Goal: Task Accomplishment & Management: Complete application form

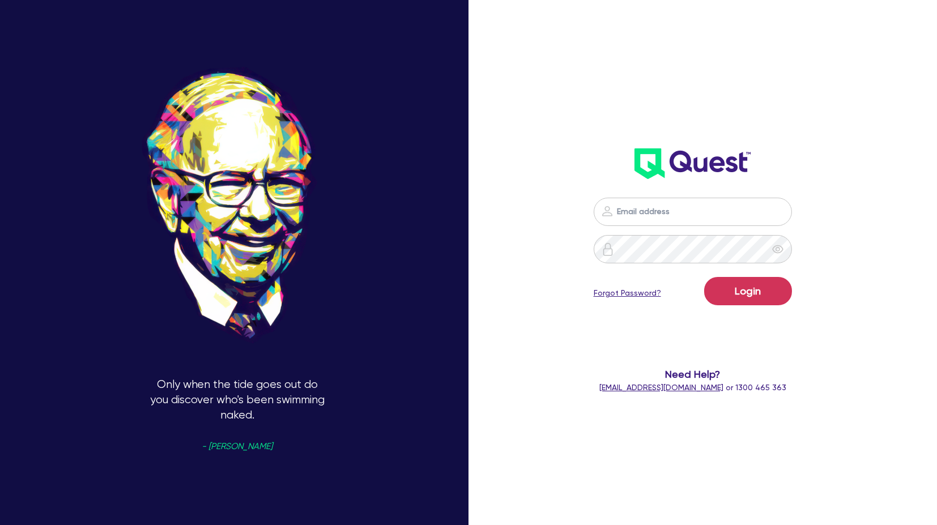
click at [852, 198] on div "Login Forgot Password? Need Help? [EMAIL_ADDRESS][DOMAIN_NAME] or 1300 465 363" at bounding box center [705, 263] width 312 height 610
click at [707, 196] on div "Login Forgot Password? Need Help? [EMAIL_ADDRESS][DOMAIN_NAME] or 1300 465 363" at bounding box center [692, 295] width 268 height 219
click at [700, 206] on input "email" at bounding box center [692, 212] width 198 height 28
type input "[PERSON_NAME][EMAIL_ADDRESS][PERSON_NAME][DOMAIN_NAME]"
click at [720, 292] on button "Login" at bounding box center [748, 291] width 88 height 28
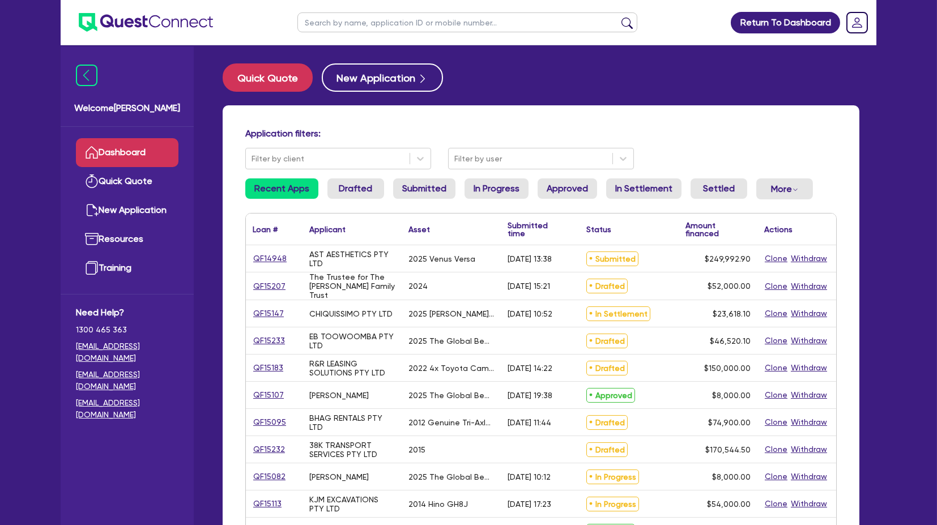
click at [338, 19] on input "text" at bounding box center [467, 22] width 340 height 20
type input "kjm"
click at [618, 17] on button "submit" at bounding box center [627, 25] width 18 height 16
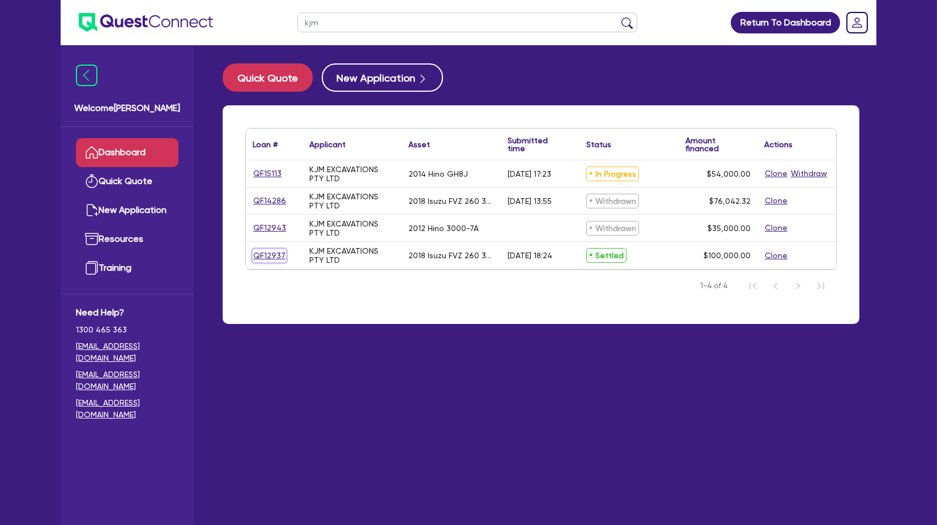
click at [272, 253] on link "QF12937" at bounding box center [269, 255] width 33 height 13
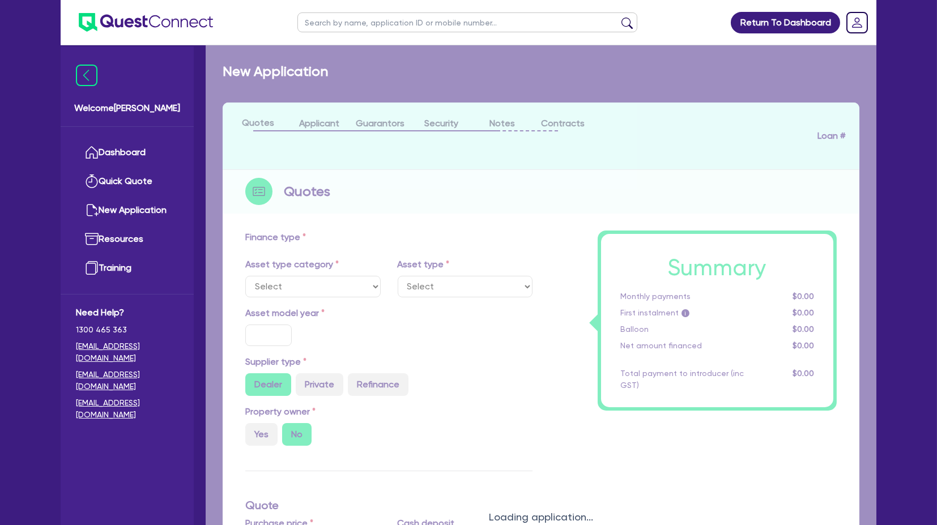
select select "PRIMARY_ASSETS"
type input "2018"
radio input "false"
radio input "true"
type input "242,000"
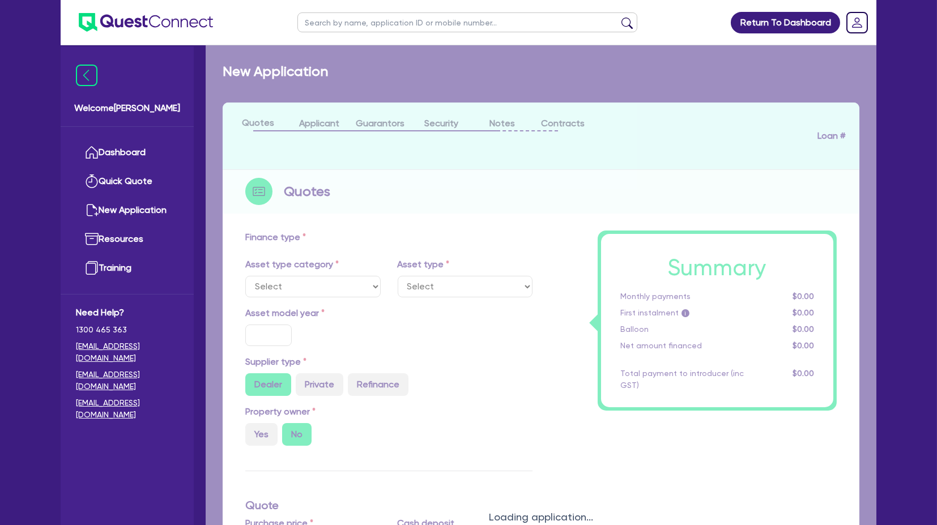
type input "142,000"
type input "8"
type input "8,000"
radio input "true"
type input "16"
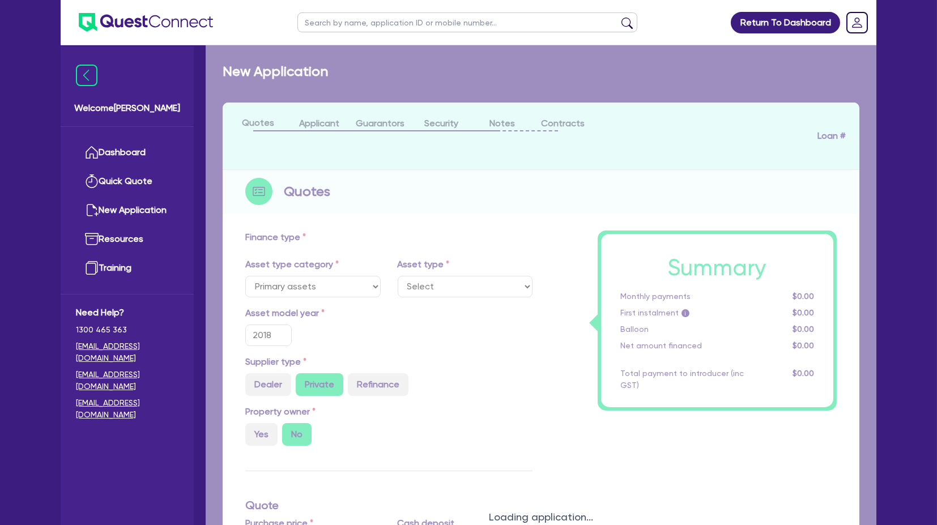
select select "HEAVY_TRUCKS"
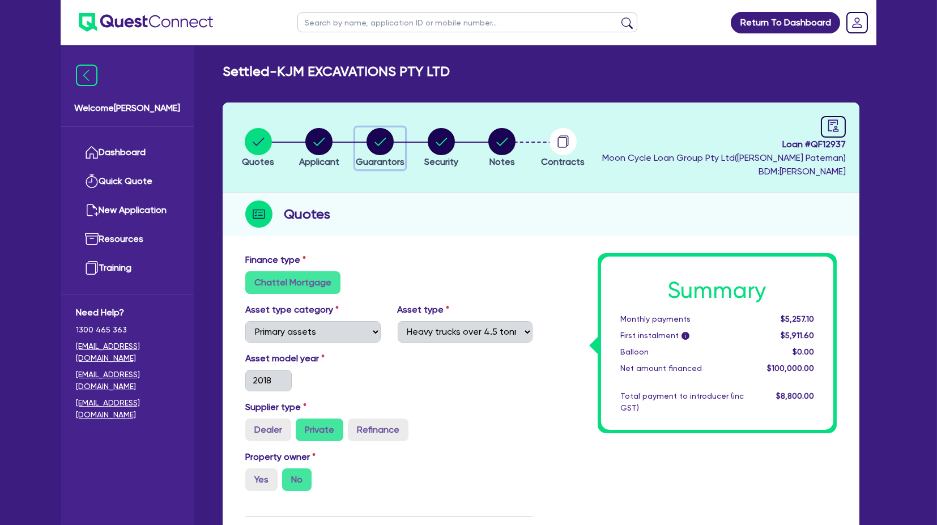
click at [380, 137] on circle "button" at bounding box center [379, 141] width 27 height 27
select select "MR"
select select "[GEOGRAPHIC_DATA]"
select select "SINGLE"
select select "VEHICLE"
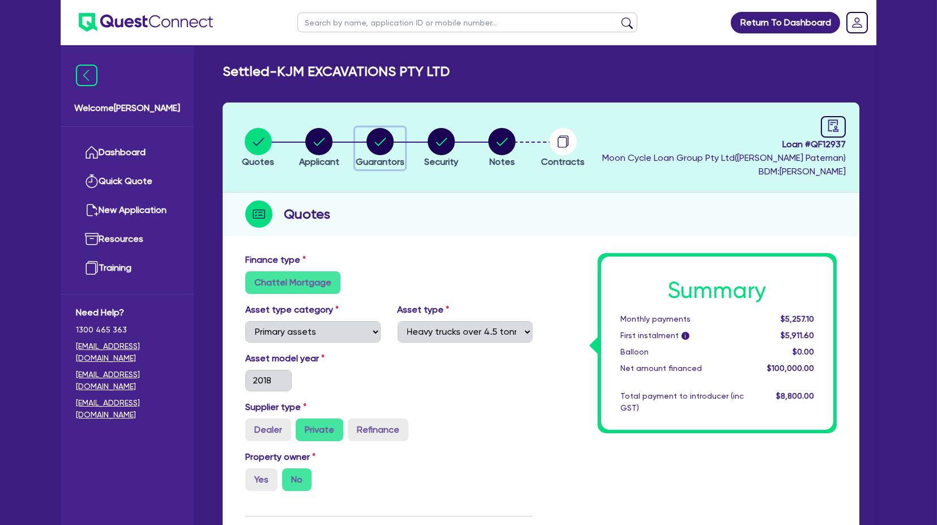
select select "VEHICLE"
select select "TRUCK"
select select "EQUIPMENT"
select select "VEHICLE"
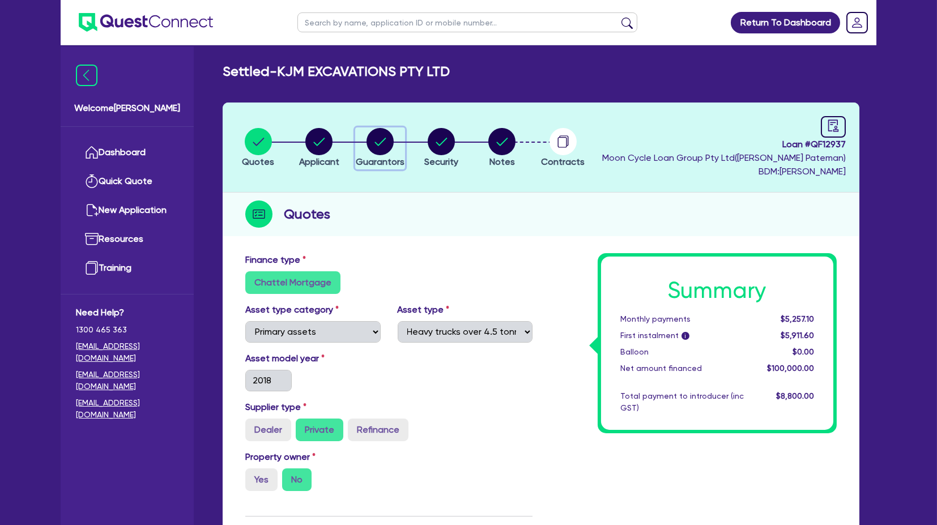
select select "CASH"
select select "VEHICLE_LOAN"
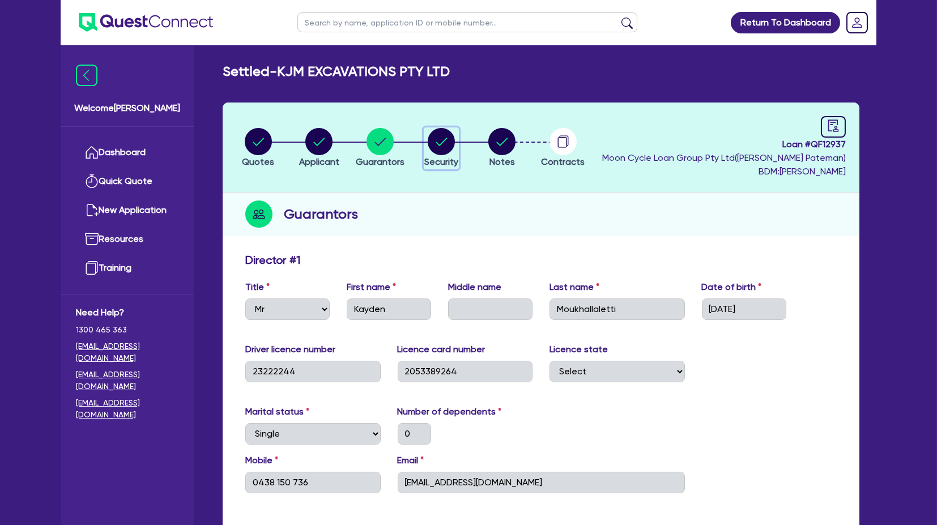
click at [434, 142] on circle "button" at bounding box center [441, 141] width 27 height 27
select select "PRIMARY_ASSETS"
select select "HEAVY_TRUCKS"
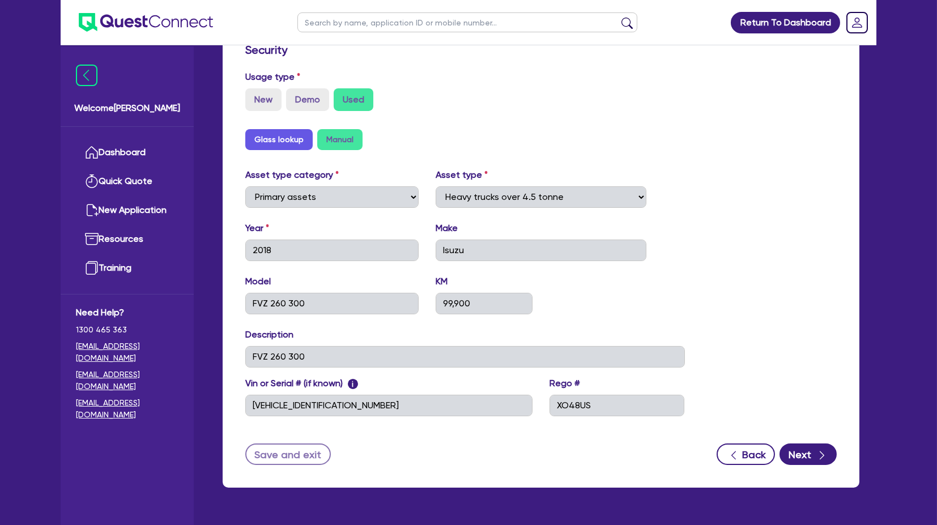
scroll to position [336, 0]
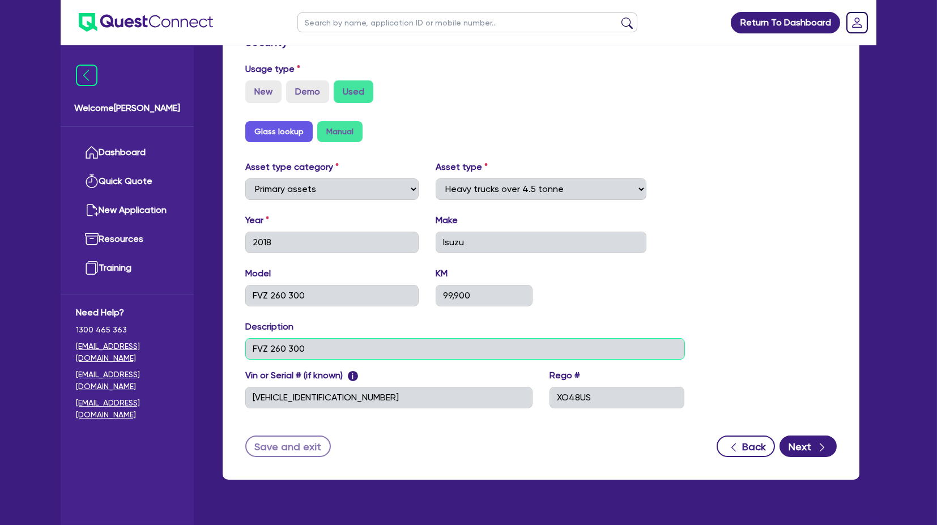
drag, startPoint x: 347, startPoint y: 349, endPoint x: 193, endPoint y: 358, distance: 154.8
click at [193, 358] on div "Welcome [PERSON_NAME] Quick Quote New Application Ref Company Ref Salesperson R…" at bounding box center [468, 106] width 815 height 885
click at [343, 297] on input "FVZ 260 300" at bounding box center [331, 296] width 173 height 22
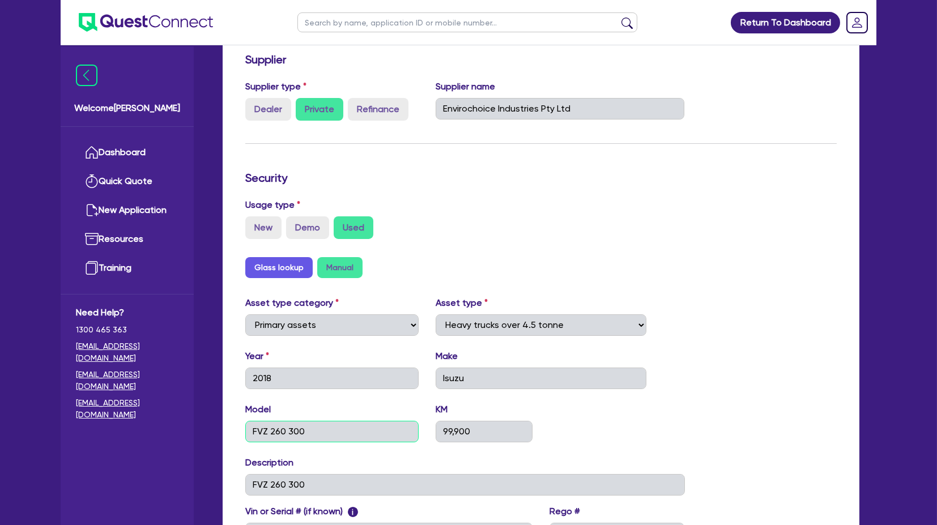
scroll to position [200, 0]
click at [116, 23] on img at bounding box center [146, 22] width 134 height 19
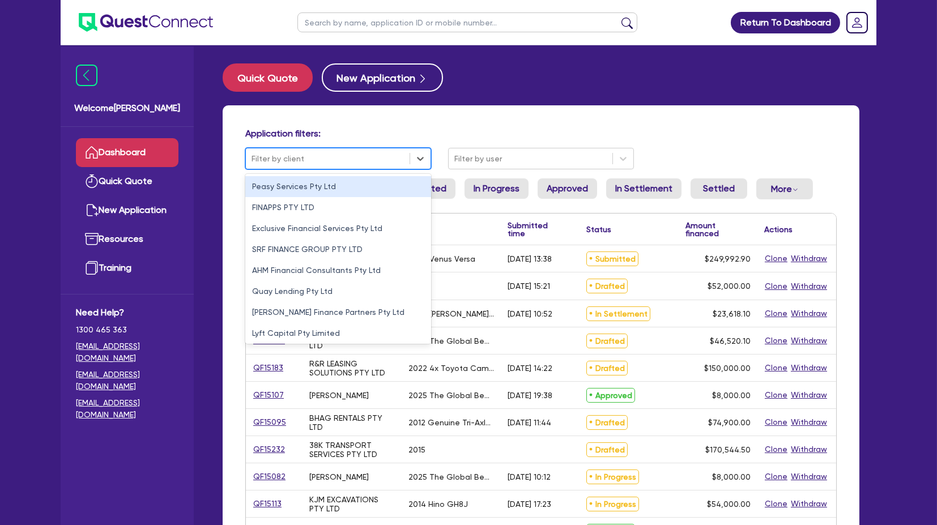
click at [305, 158] on div at bounding box center [327, 159] width 152 height 14
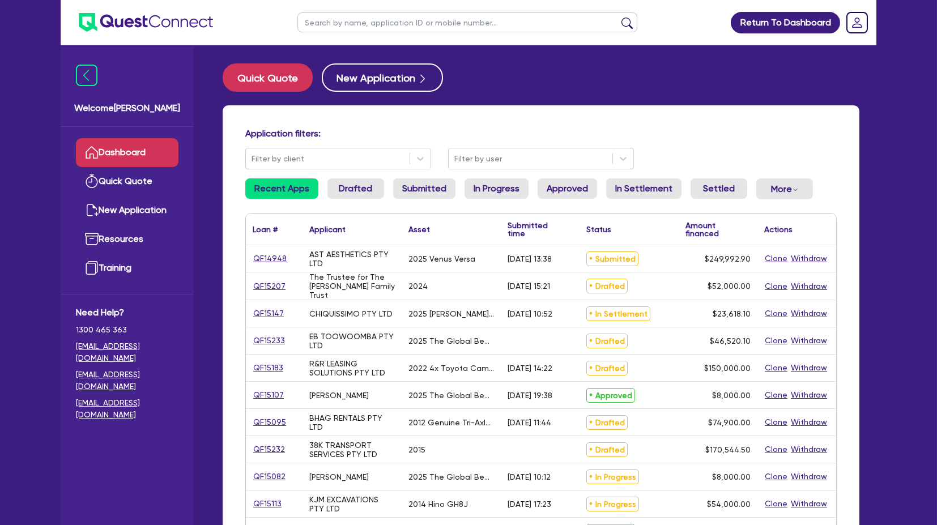
click at [372, 18] on input "text" at bounding box center [467, 22] width 340 height 20
type input "kjm"
click at [618, 17] on button "submit" at bounding box center [627, 25] width 18 height 16
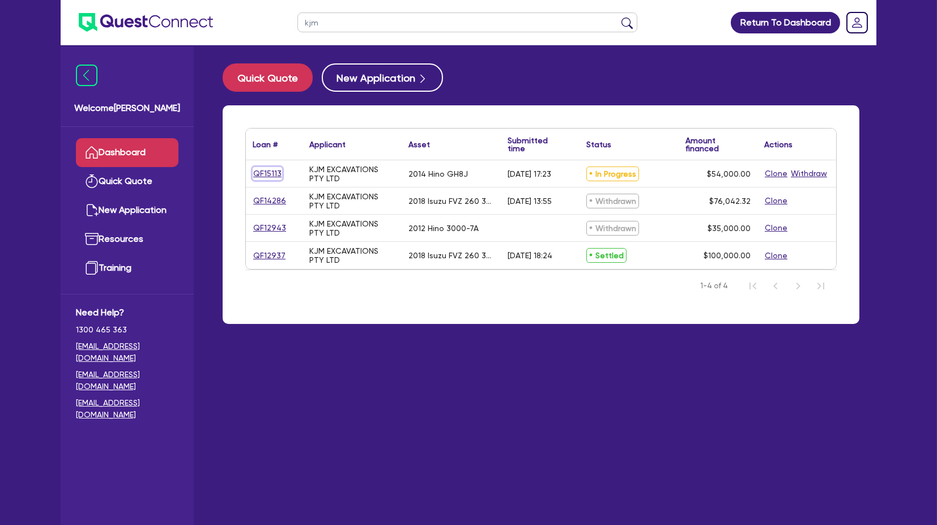
click at [265, 174] on link "QF15113" at bounding box center [267, 173] width 29 height 13
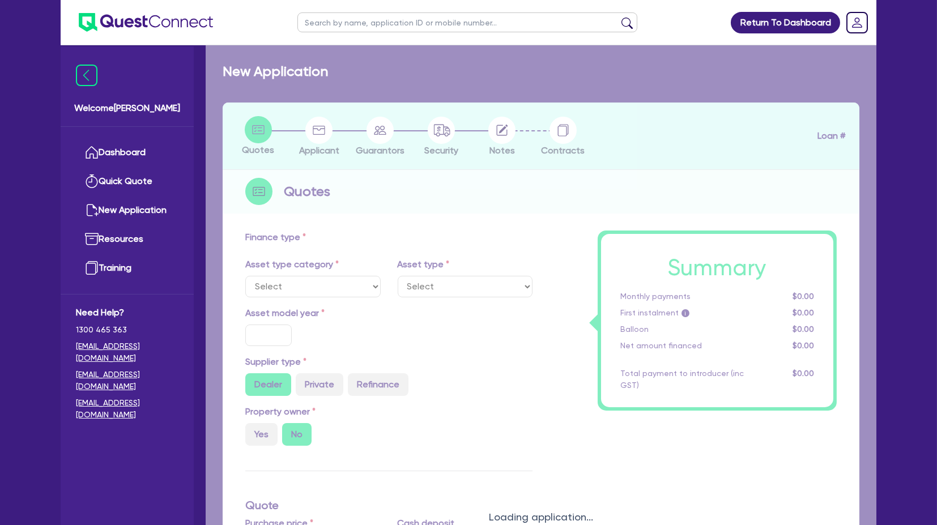
select select "CARS_AND_LIGHT_TRUCKS"
type input "2014"
type input "84,000"
type input "30,000"
type input "8"
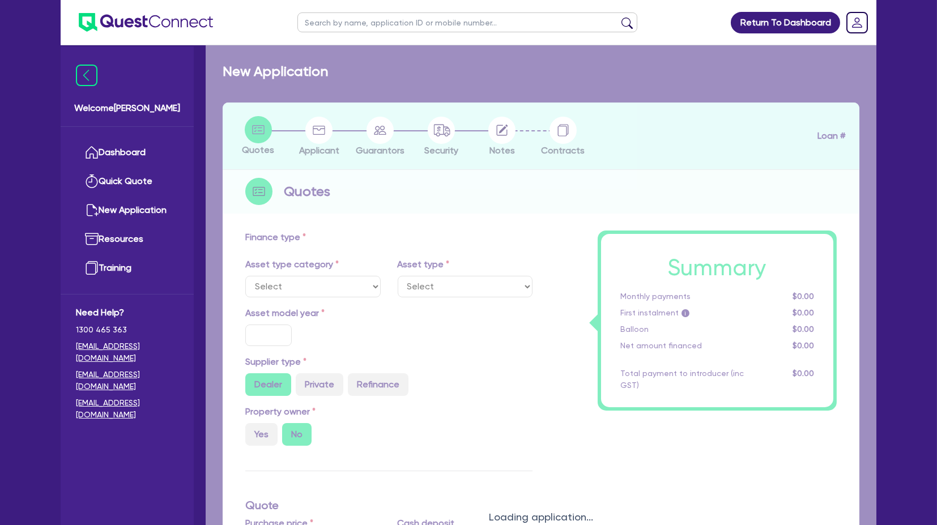
type input "4,320"
type input "17.95"
select select "LIGHT_TRUCKS"
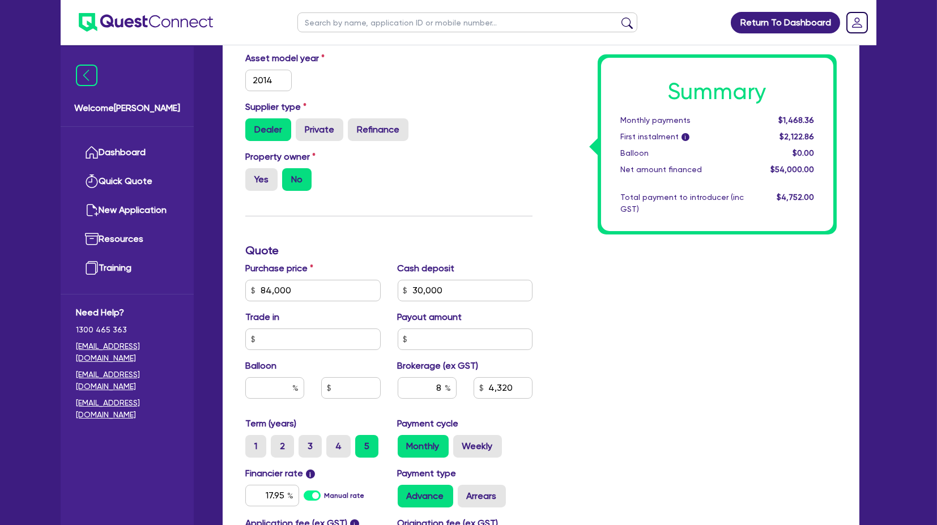
scroll to position [361, 0]
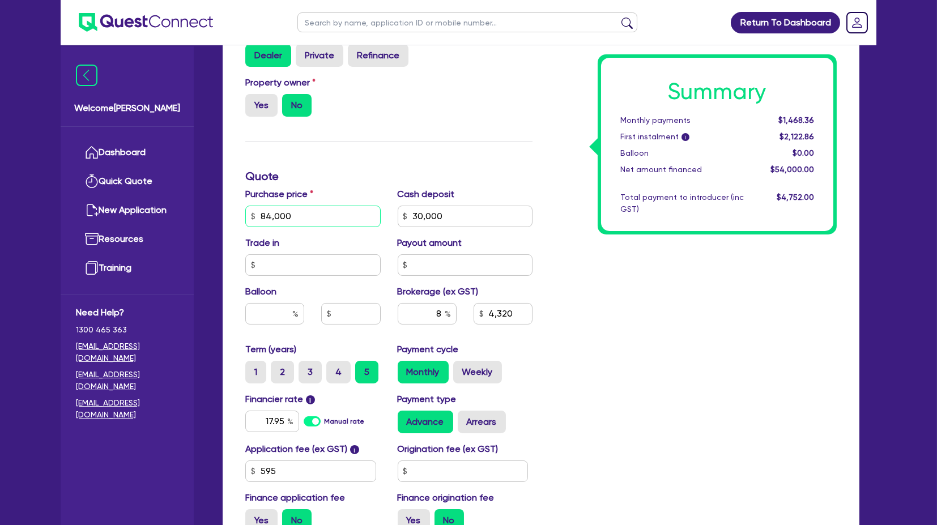
click at [330, 216] on input "84,000" at bounding box center [312, 217] width 135 height 22
type input "84,000"
type input "30,000"
type input "4,320"
type input "84,000"
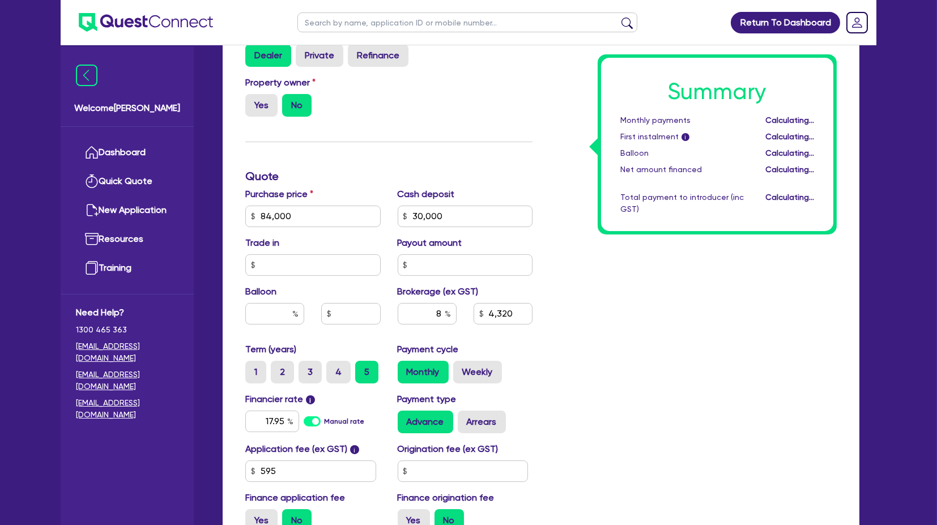
type input "30,000"
type input "4,320"
drag, startPoint x: 463, startPoint y: 218, endPoint x: 279, endPoint y: 200, distance: 184.9
click at [279, 200] on div "Purchase price 84,000 Cash deposit 30,000 Trade in Payout amount Balloon Broker…" at bounding box center [389, 264] width 304 height 155
type input "84,000"
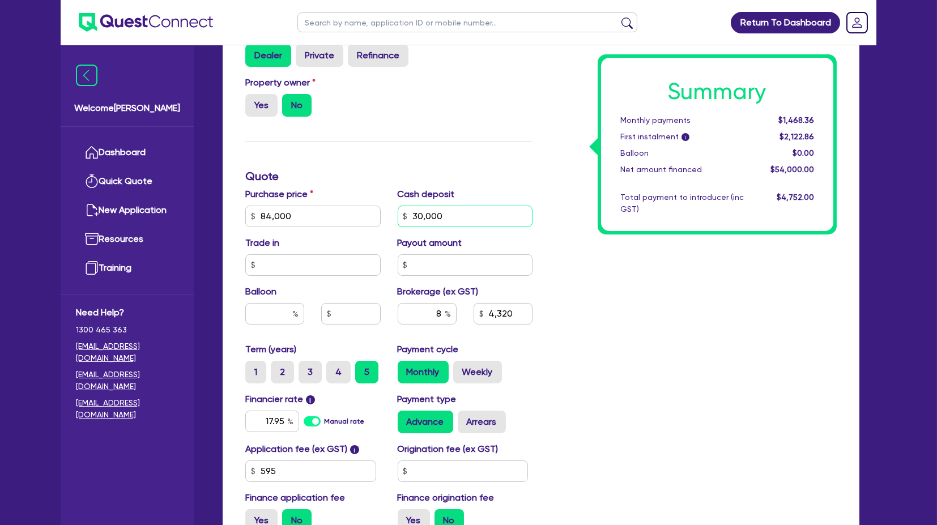
type input "4,320"
type input "2"
type input "84,000"
type input "6,720"
type input "0"
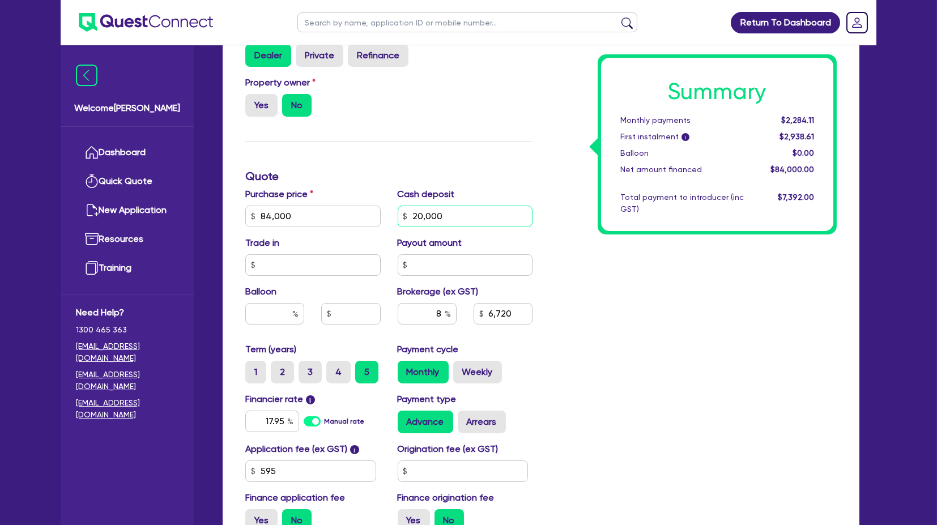
type input "20,000"
type input "84,000"
type input "6,720"
type input "84,000"
type input "5,120"
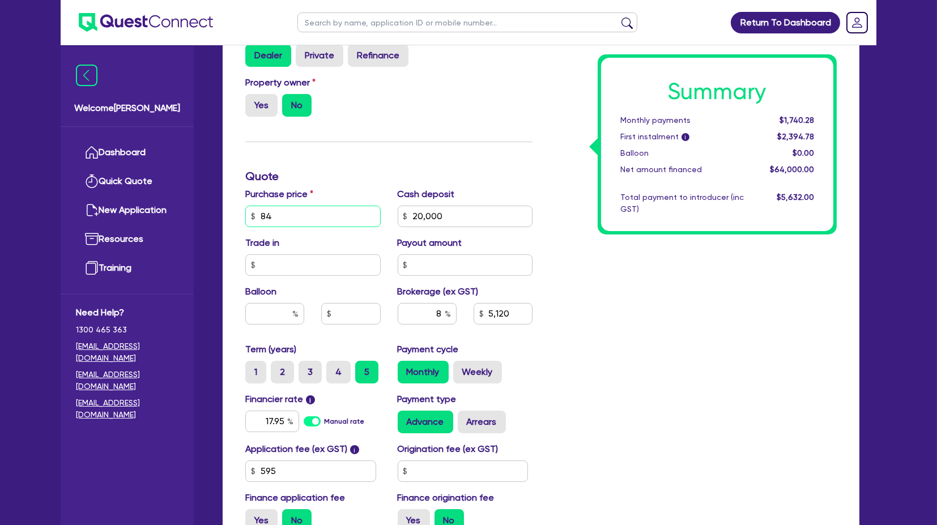
type input "8"
type input "142,405.2"
click at [698, 360] on div "Summary Monthly payments Calculating... First instalment i Calculating... Ballo…" at bounding box center [693, 210] width 304 height 662
type input "9,792.42"
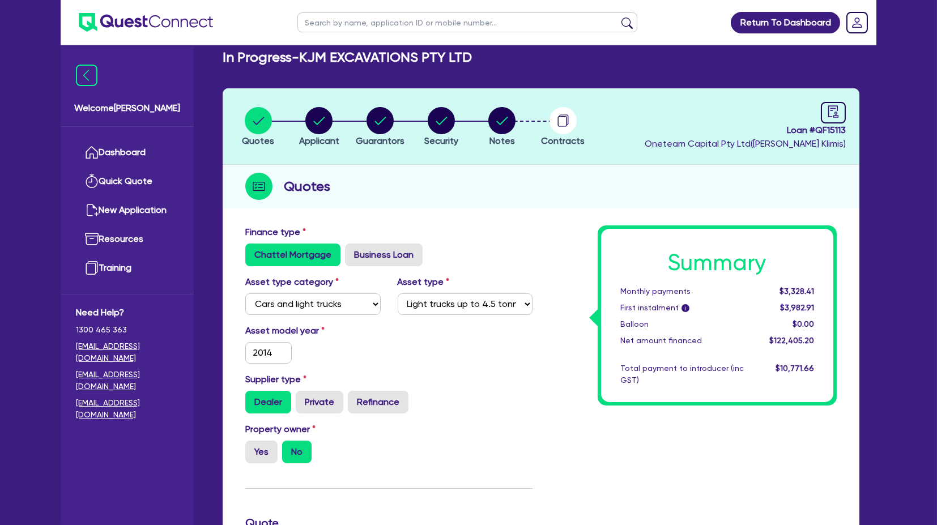
scroll to position [14, 0]
click at [517, 121] on li "Notes" at bounding box center [501, 127] width 61 height 40
click at [377, 130] on circle "button" at bounding box center [379, 121] width 27 height 27
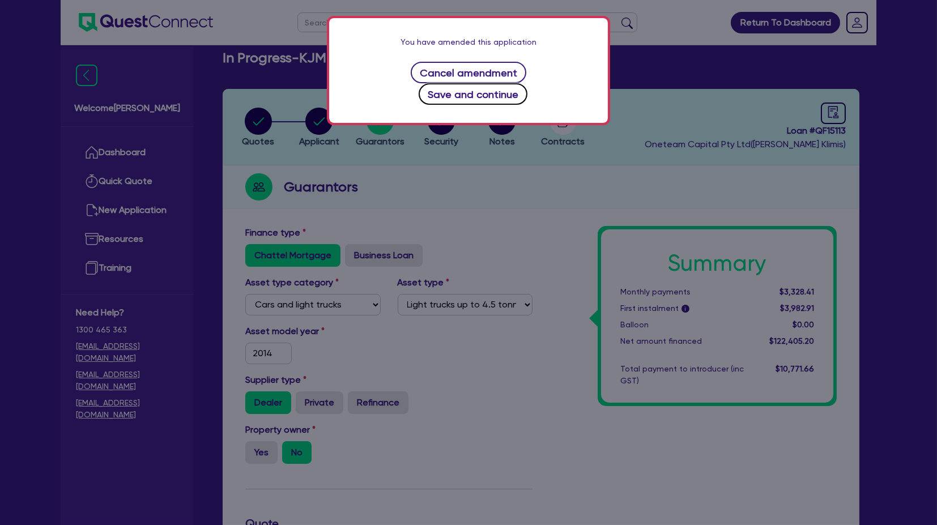
click at [519, 83] on button "Save and continue" at bounding box center [472, 94] width 109 height 22
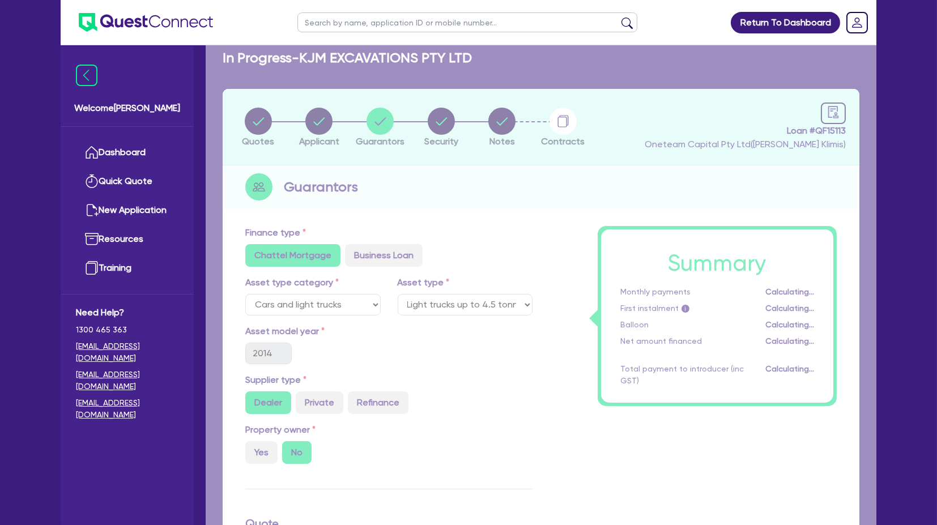
select select "MR"
select select "[GEOGRAPHIC_DATA]"
select select "SINGLE"
select select "VEHICLE"
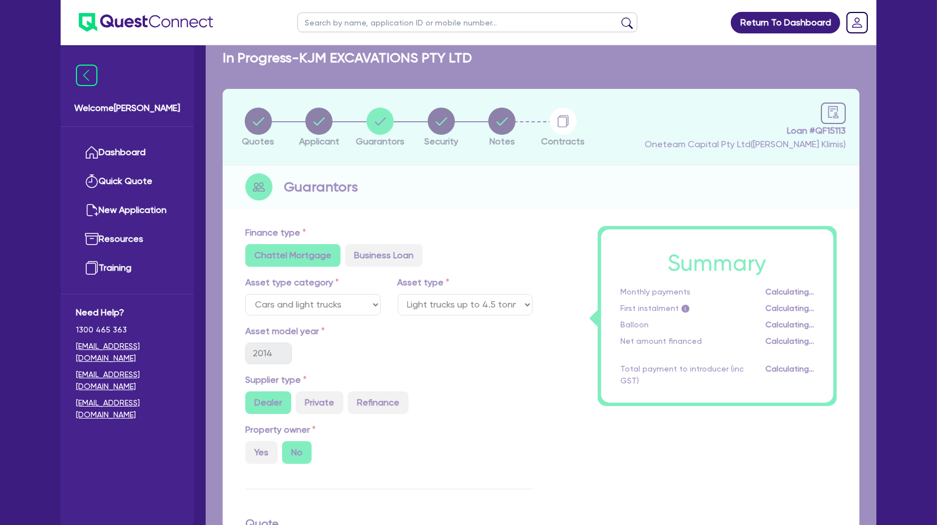
select select "TRUCK"
select select "EQUIPMENT"
select select "VEHICLE"
select select "CASH"
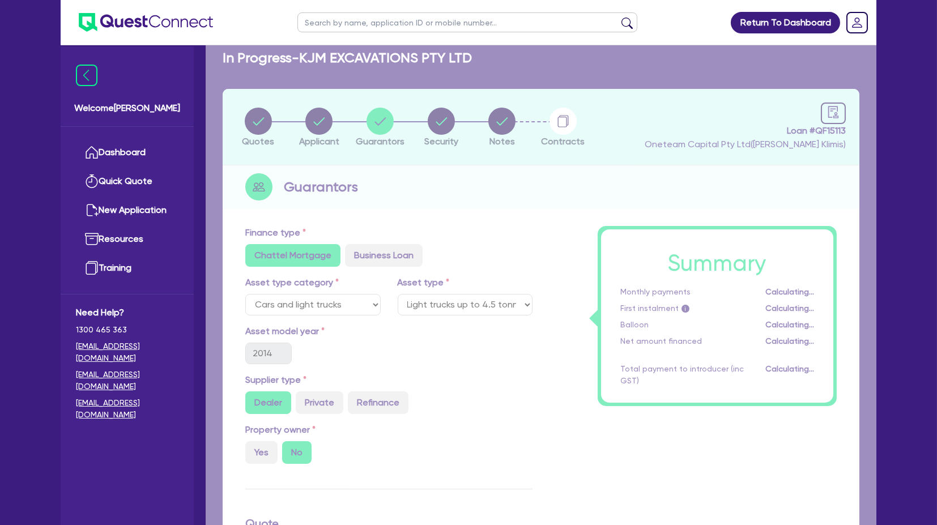
select select "CASH"
select select "VEHICLE_LOAN"
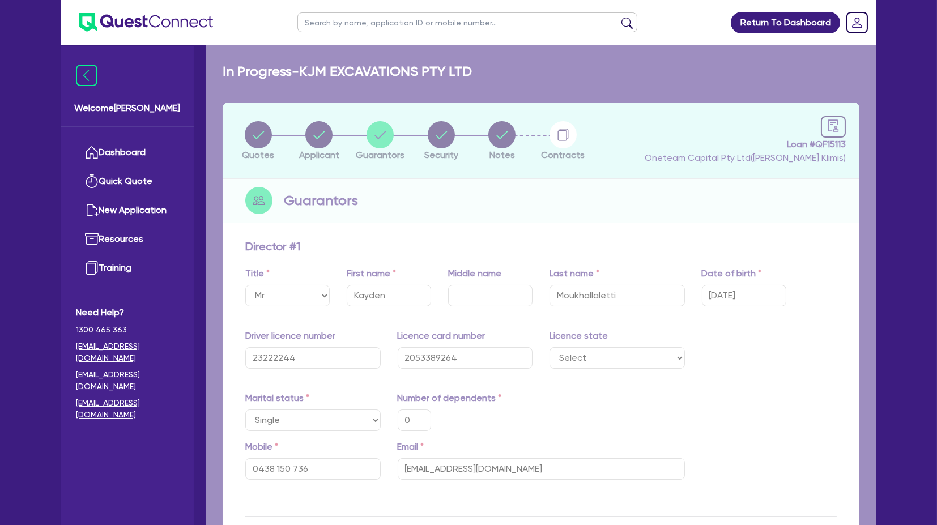
type input "0"
type input "0438 150 736"
type input "65,000"
type input "20,000"
type input "130,000"
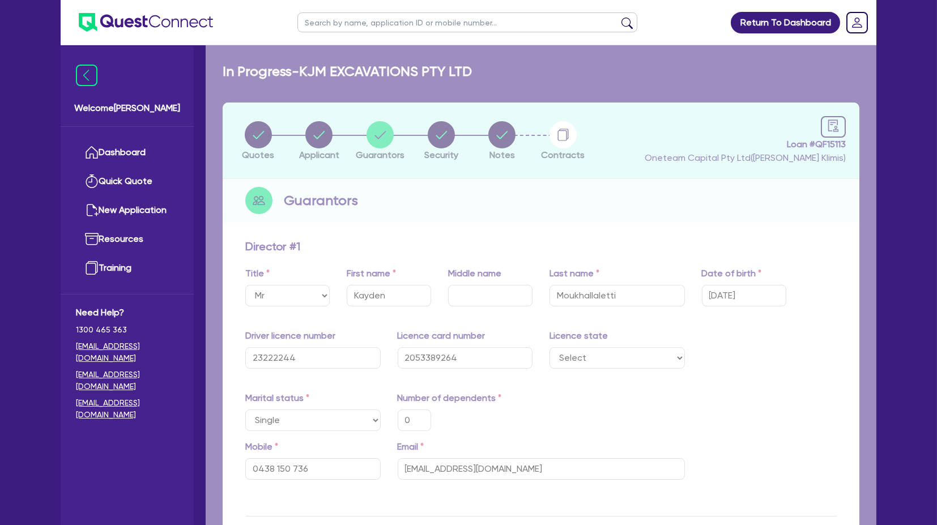
type input "40,000"
type input "30,000"
type input "38,000"
type input "11,000"
type input "10,000"
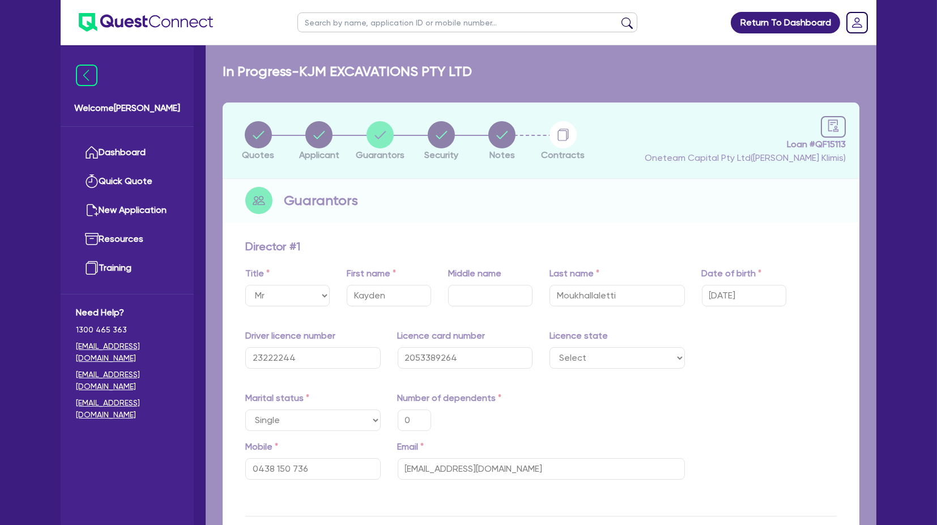
type input "6,000"
type input "14,000"
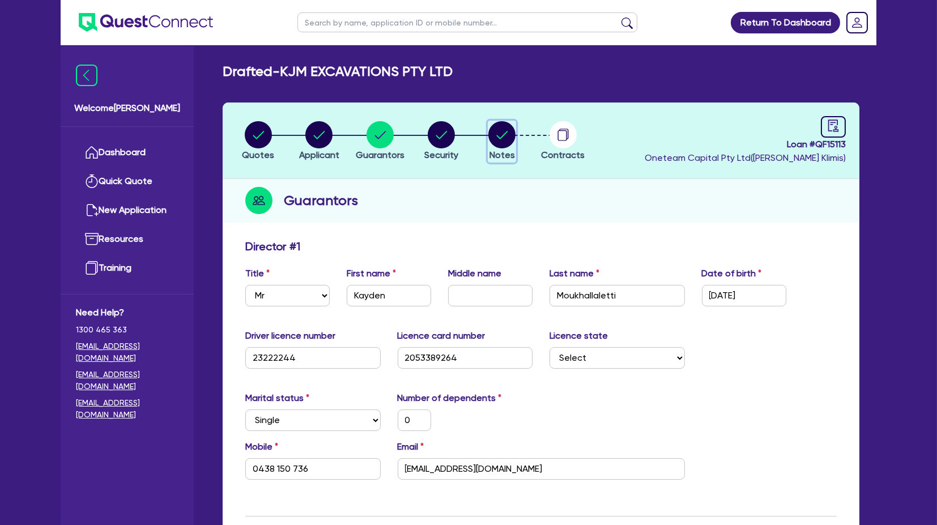
click at [514, 133] on circle "button" at bounding box center [501, 134] width 27 height 27
select select "Quest Finance - Own Book"
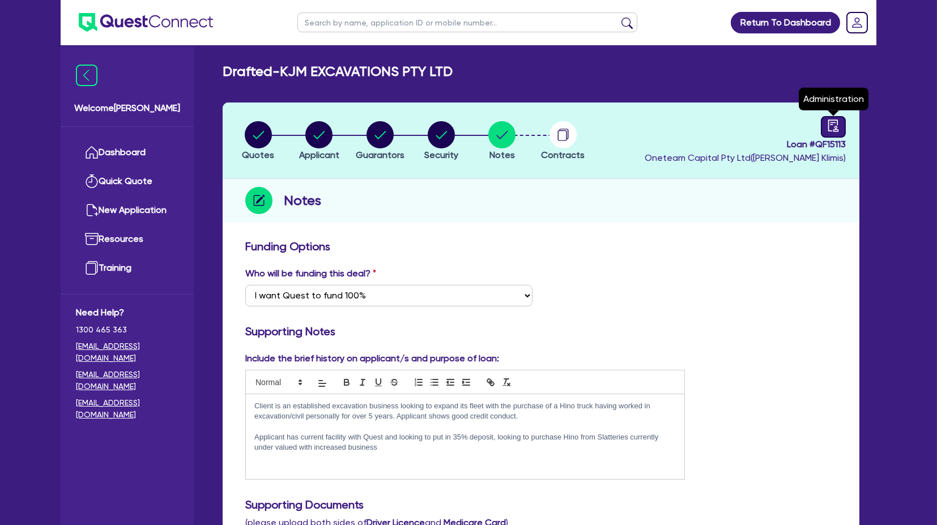
click at [836, 123] on icon "audit" at bounding box center [833, 125] width 12 height 12
select select "DRAFTED_AMENDED"
select select "Quest Finance - Own Book"
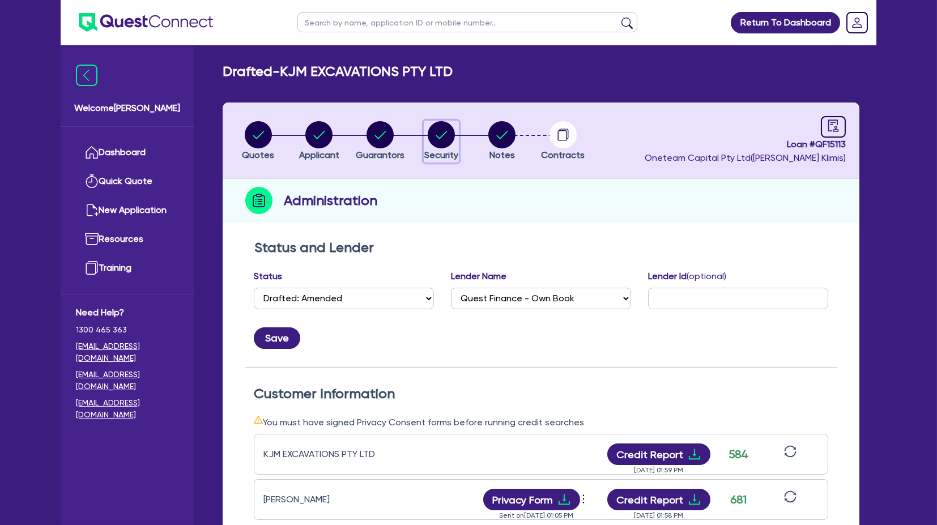
click at [441, 123] on circle "button" at bounding box center [441, 134] width 27 height 27
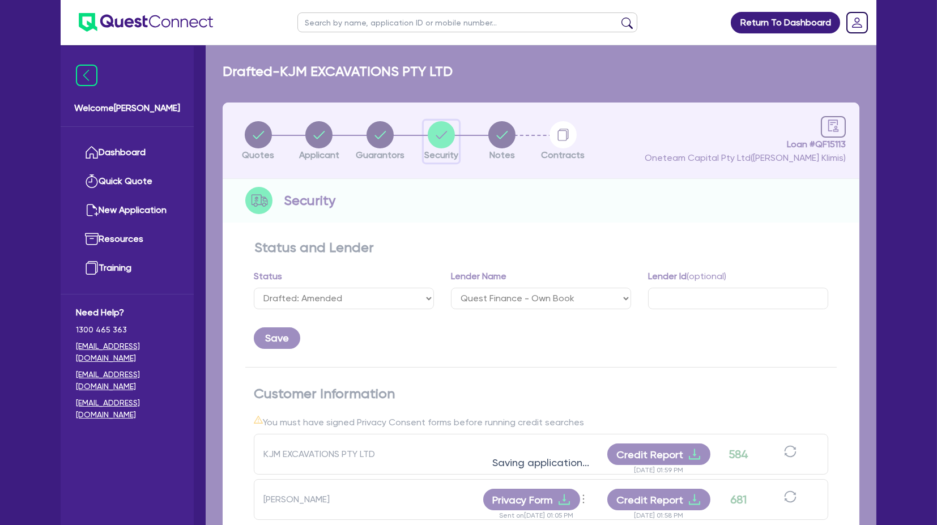
select select "CARS_AND_LIGHT_TRUCKS"
select select "LIGHT_TRUCKS"
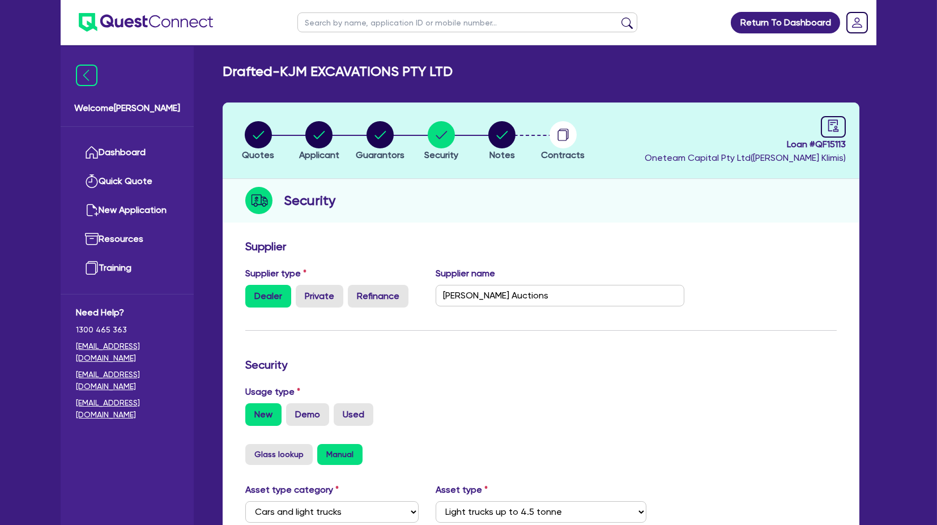
click at [484, 139] on li "Notes" at bounding box center [501, 141] width 61 height 40
click at [499, 146] on circle "button" at bounding box center [501, 134] width 27 height 27
select select "Quest Finance - Own Book"
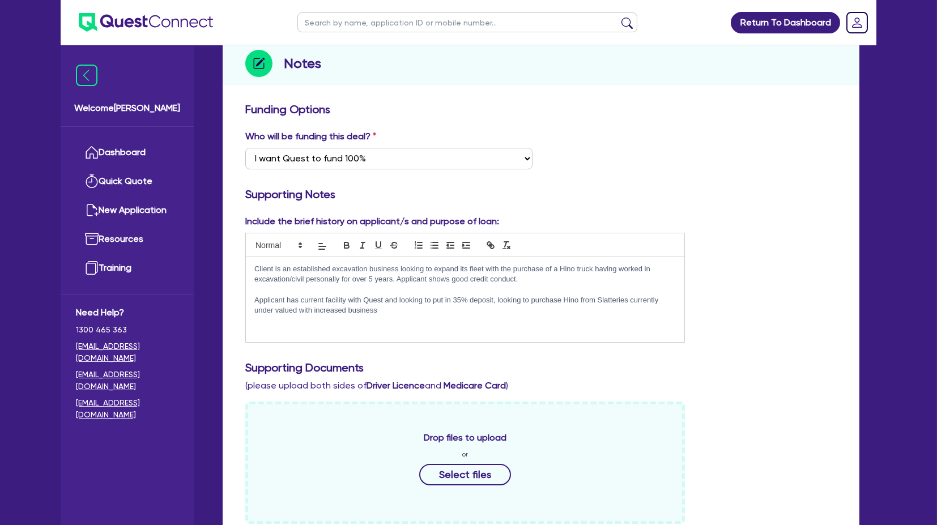
scroll to position [146, 0]
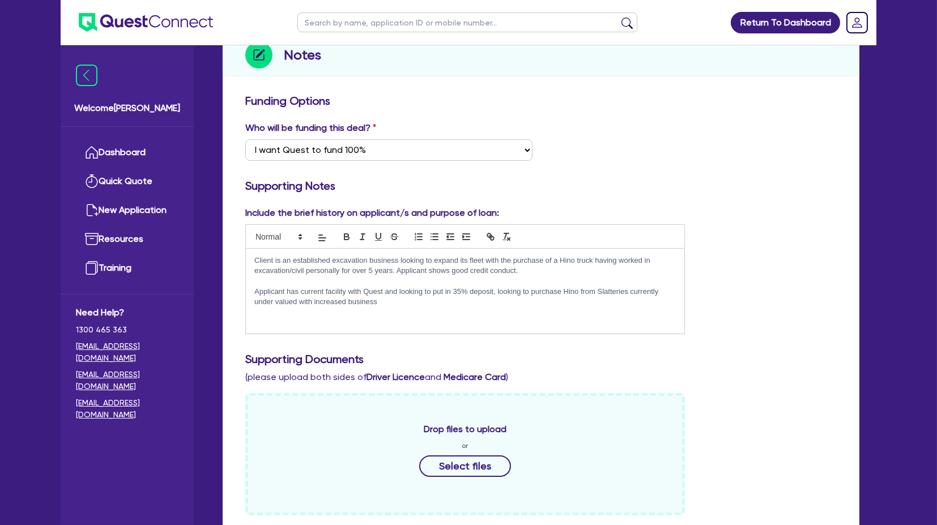
click at [284, 257] on p "Client is an established excavation business looking to expand its fleet with t…" at bounding box center [464, 265] width 421 height 21
click at [348, 267] on p "Client is an established excavation business looking to expand its fleet with t…" at bounding box center [464, 265] width 421 height 21
click at [379, 312] on div "Client is an established excavation business looking to expand its fleet with t…" at bounding box center [465, 291] width 438 height 85
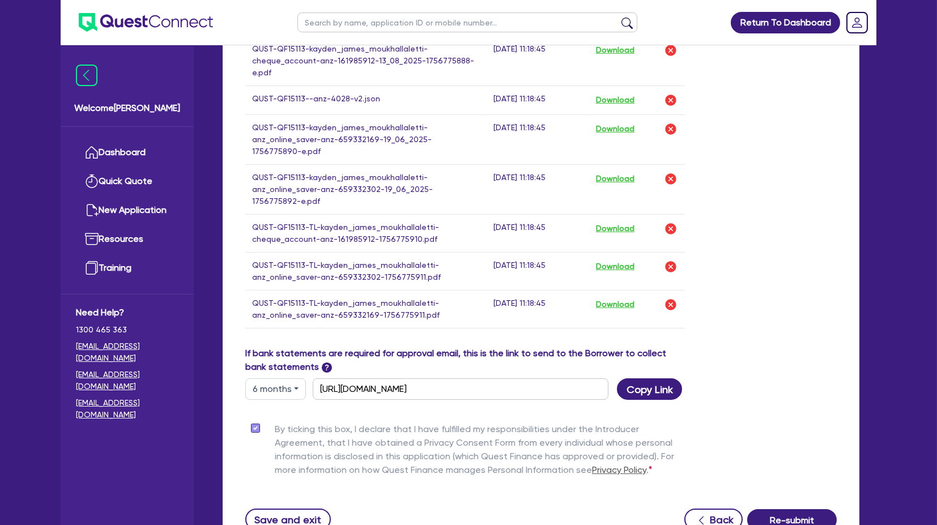
scroll to position [862, 0]
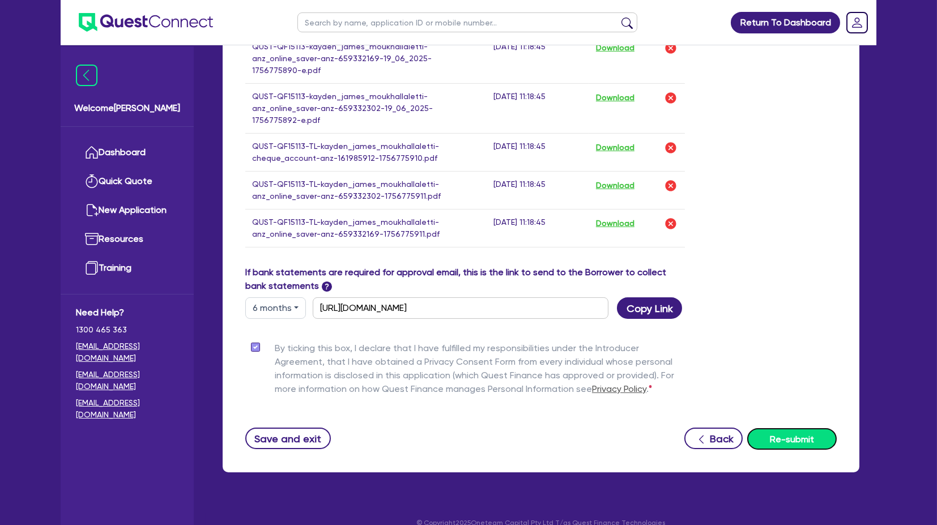
click at [784, 428] on button "Re-submit" at bounding box center [791, 439] width 89 height 22
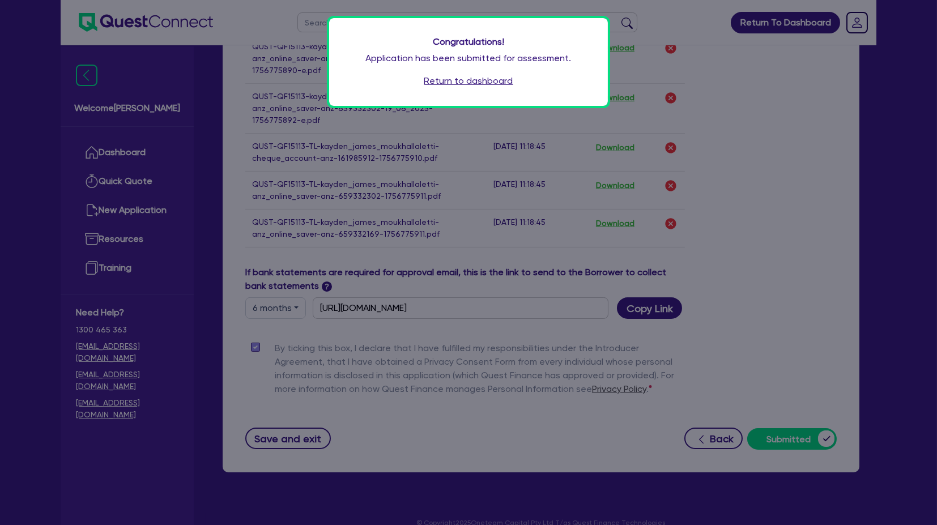
click at [471, 78] on link "Return to dashboard" at bounding box center [468, 81] width 89 height 14
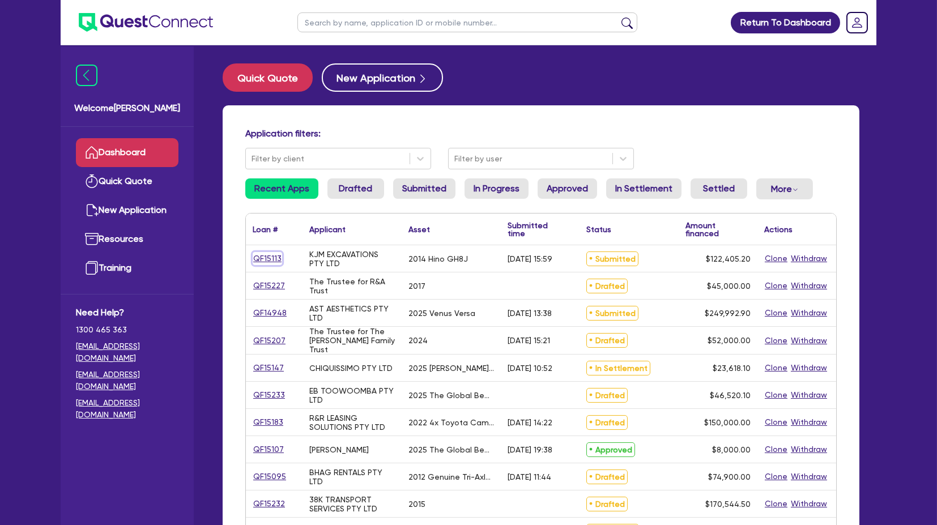
click at [264, 258] on link "QF15113" at bounding box center [267, 258] width 29 height 13
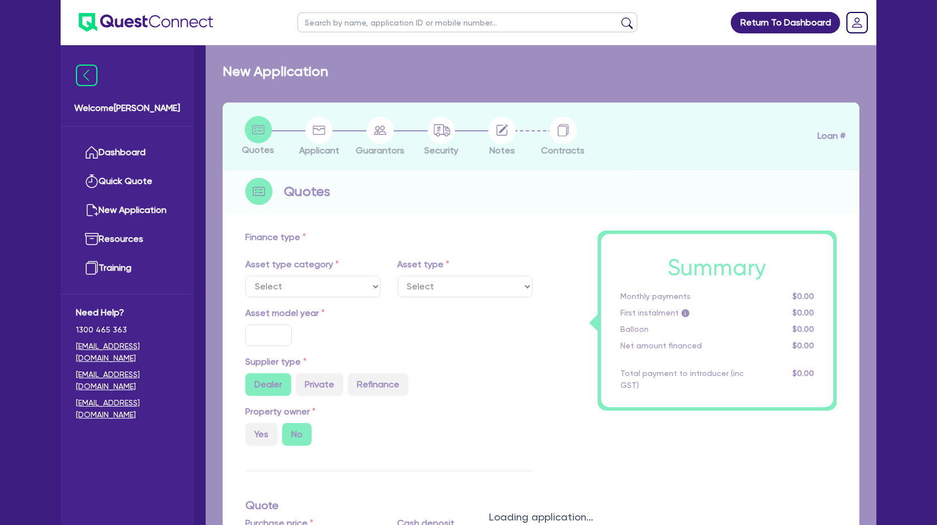
select select "CARS_AND_LIGHT_TRUCKS"
type input "2014"
type input "142,405.2"
type input "20,000"
type input "8"
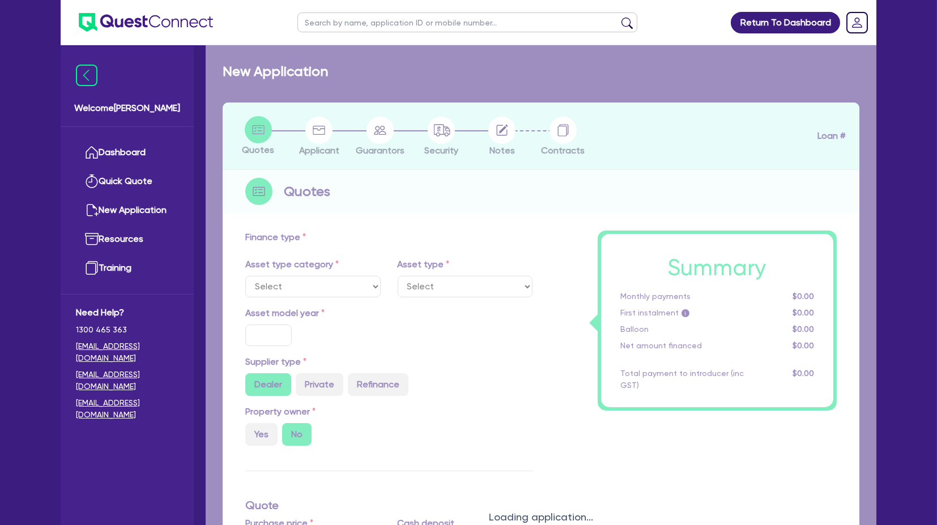
type input "9,792.42"
type input "17.95"
select select "LIGHT_TRUCKS"
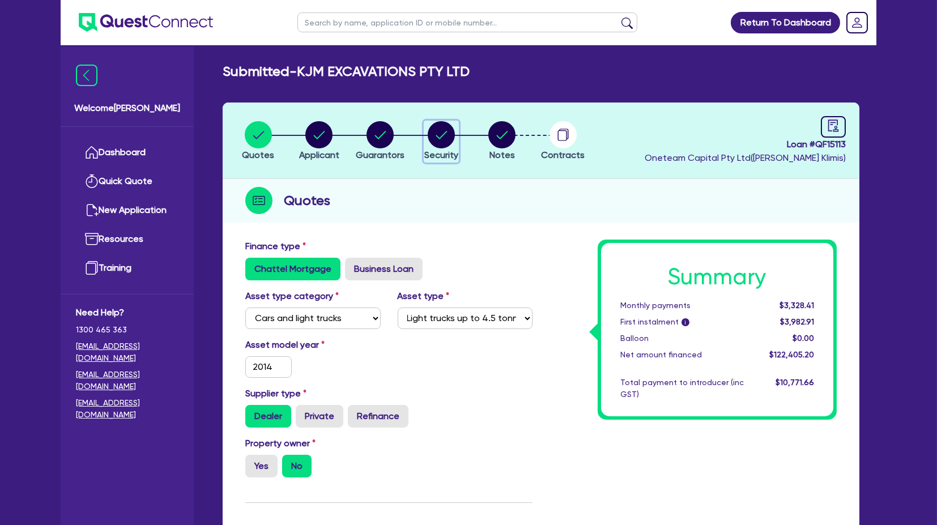
click at [432, 136] on circle "button" at bounding box center [441, 134] width 27 height 27
select select "CARS_AND_LIGHT_TRUCKS"
select select "LIGHT_TRUCKS"
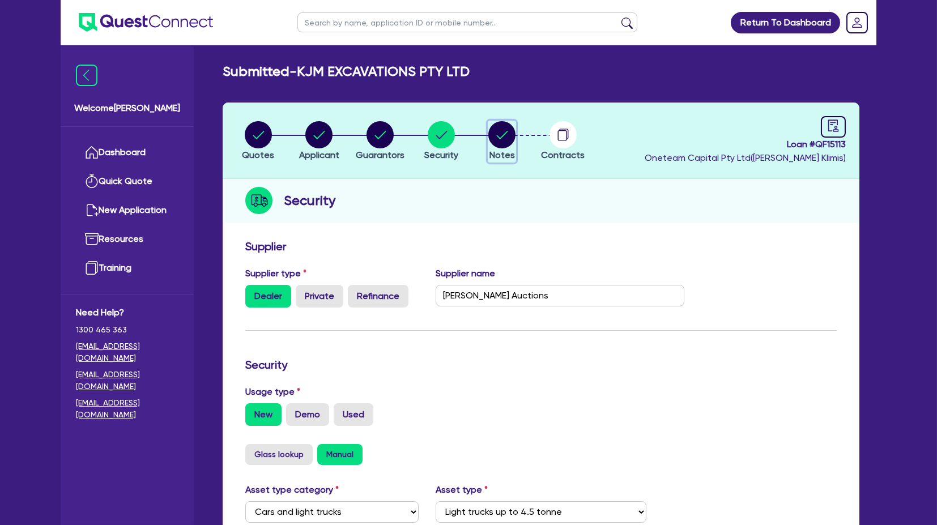
click at [507, 129] on circle "button" at bounding box center [501, 134] width 27 height 27
select select "Quest Finance - Own Book"
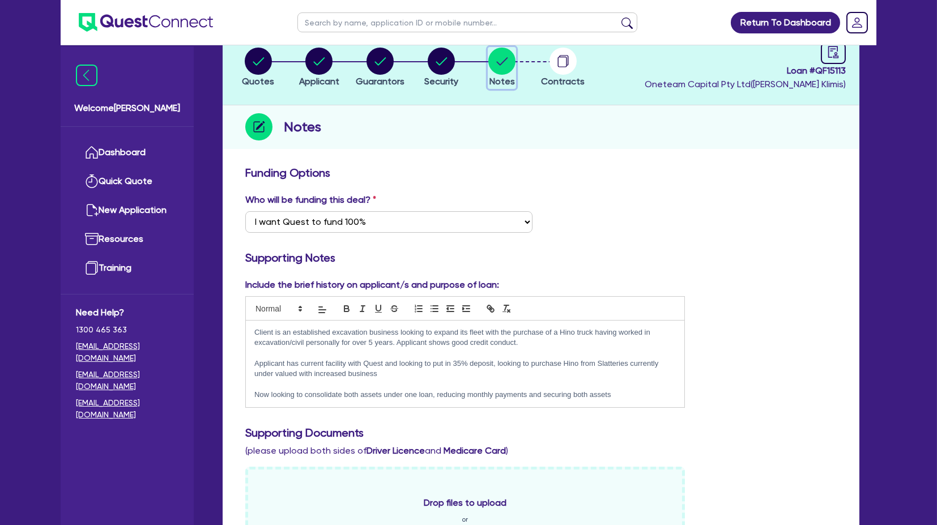
scroll to position [80, 0]
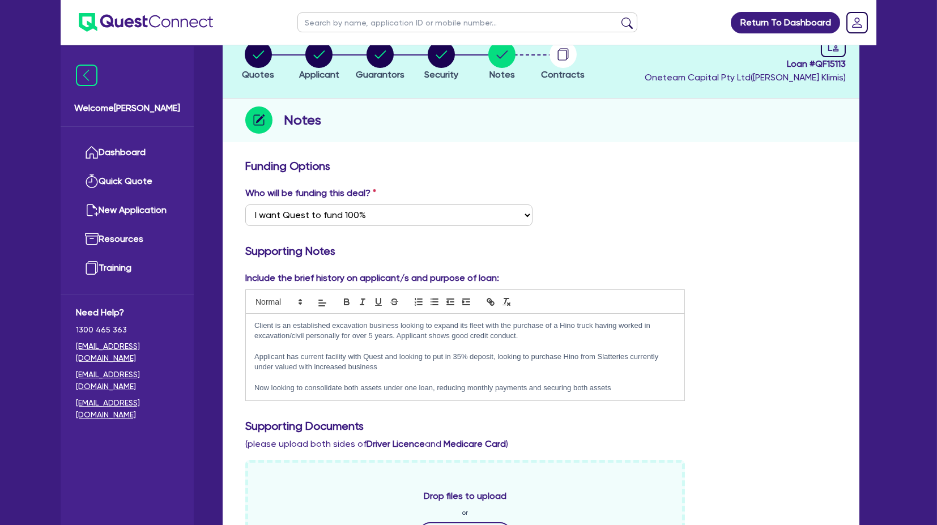
click at [638, 383] on p "Now looking to consolidate both assets under one loan, reducing monthly payment…" at bounding box center [464, 388] width 421 height 10
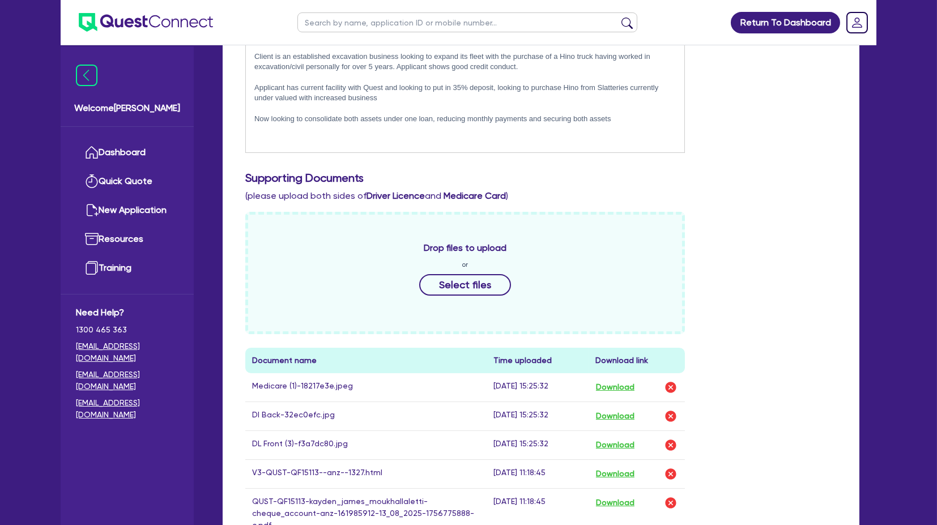
scroll to position [243, 0]
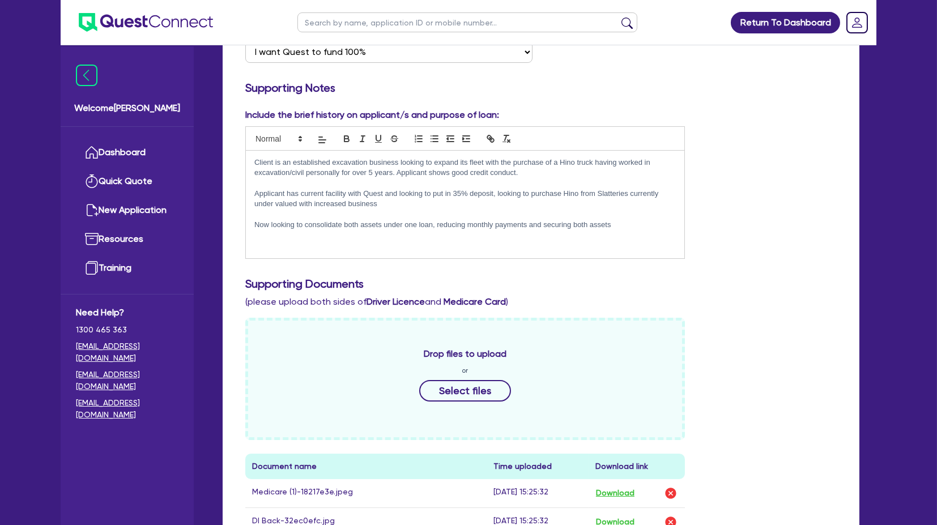
click at [344, 242] on p at bounding box center [464, 246] width 421 height 10
click at [330, 243] on p at bounding box center [464, 246] width 421 height 10
click at [328, 236] on p at bounding box center [464, 235] width 421 height 10
click at [327, 231] on p at bounding box center [464, 235] width 421 height 10
click at [325, 246] on p at bounding box center [464, 246] width 421 height 10
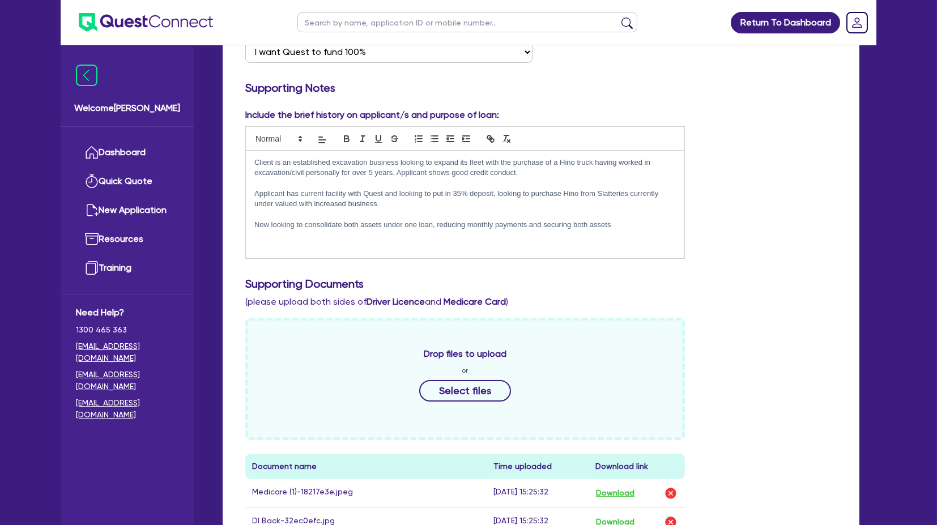
click at [325, 246] on p at bounding box center [464, 246] width 421 height 10
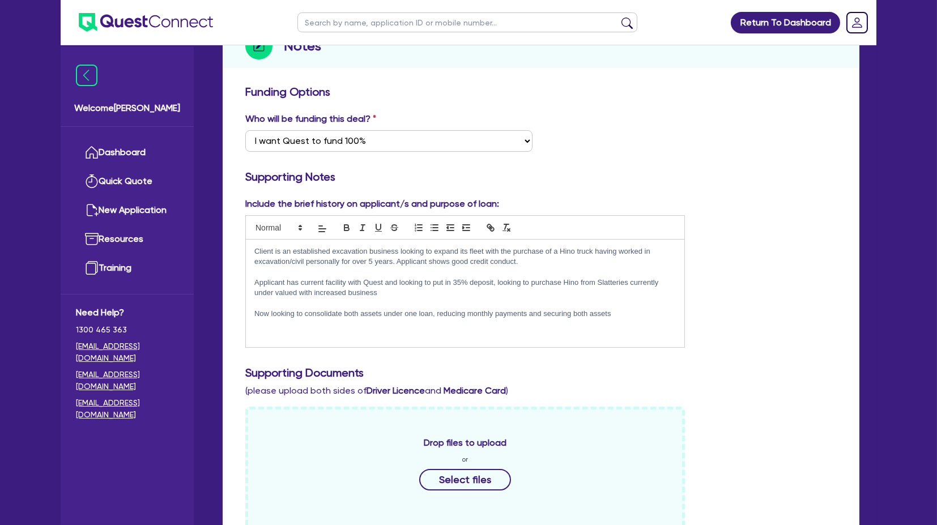
scroll to position [0, 0]
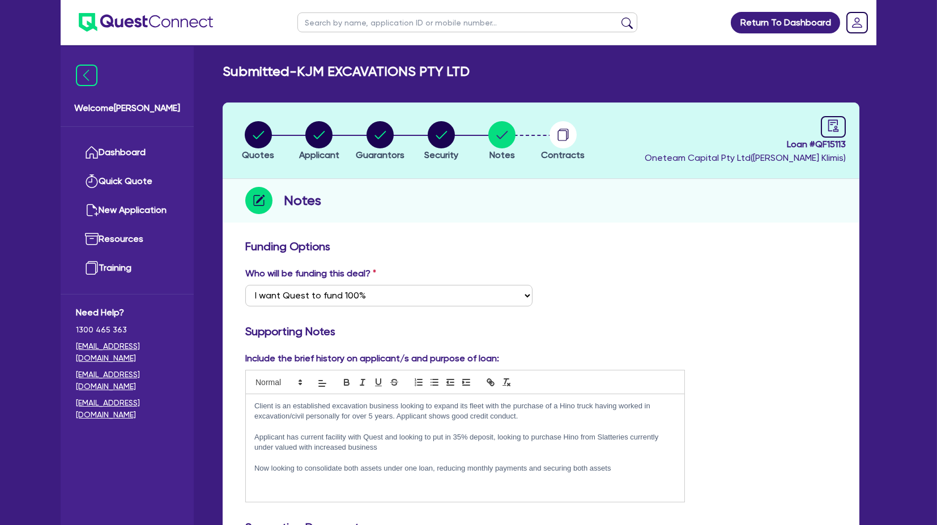
click at [375, 119] on header "Quotes Applicant Guarantors Security Notes Contracts Loan # QF15113 Oneteam Cap…" at bounding box center [541, 140] width 636 height 76
click at [383, 126] on circle "button" at bounding box center [379, 134] width 27 height 27
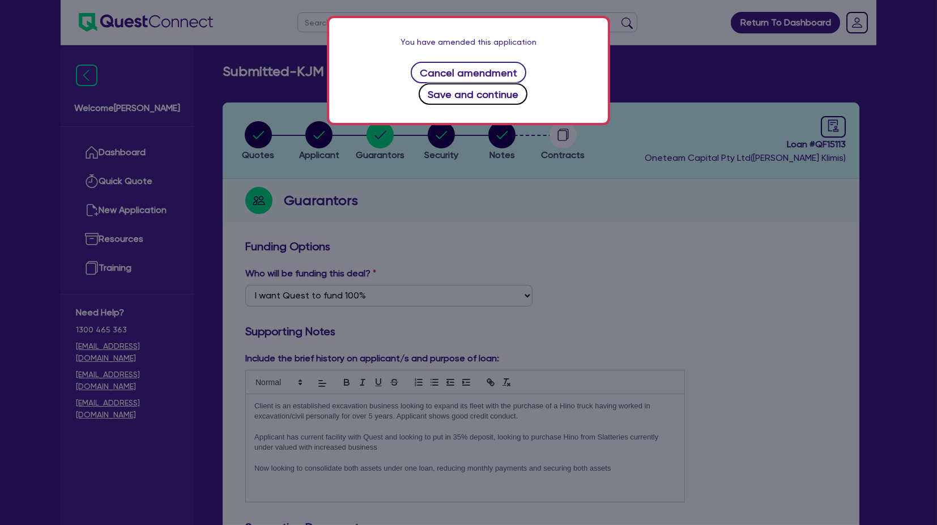
click at [500, 83] on button "Save and continue" at bounding box center [472, 94] width 109 height 22
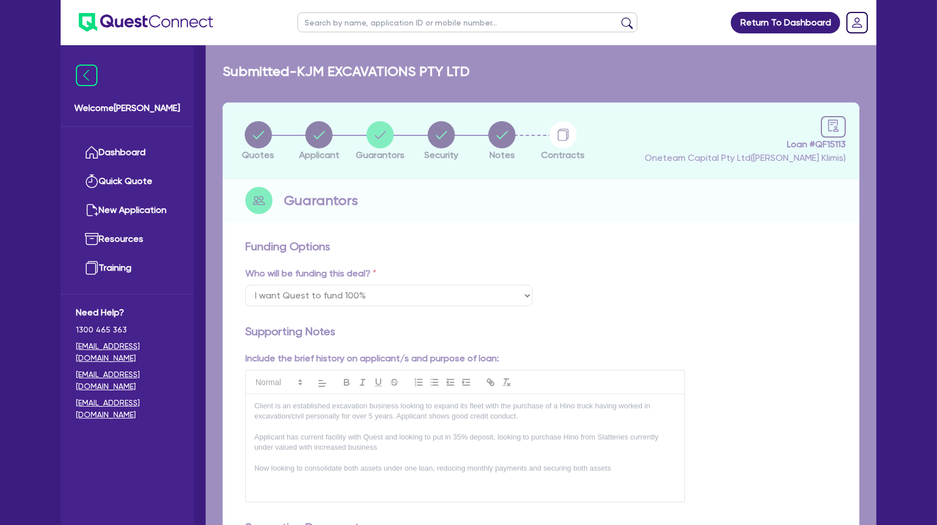
select select "MR"
select select "[GEOGRAPHIC_DATA]"
select select "SINGLE"
select select "VEHICLE"
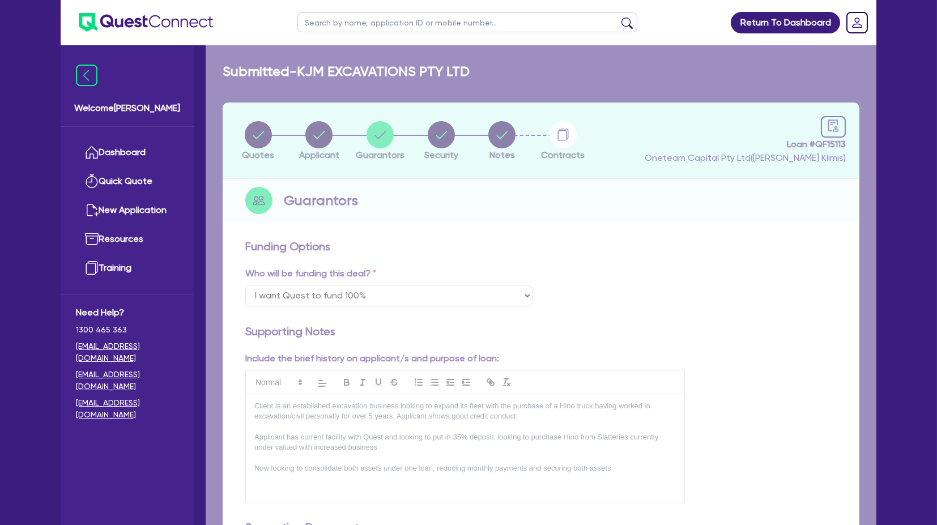
select select "TRUCK"
select select "EQUIPMENT"
select select "VEHICLE"
select select "CASH"
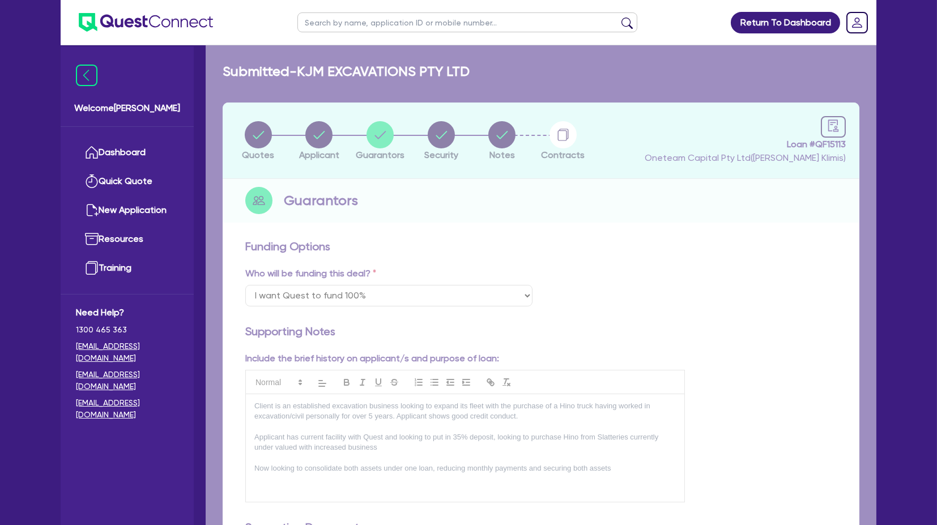
select select "CASH"
select select "VEHICLE_LOAN"
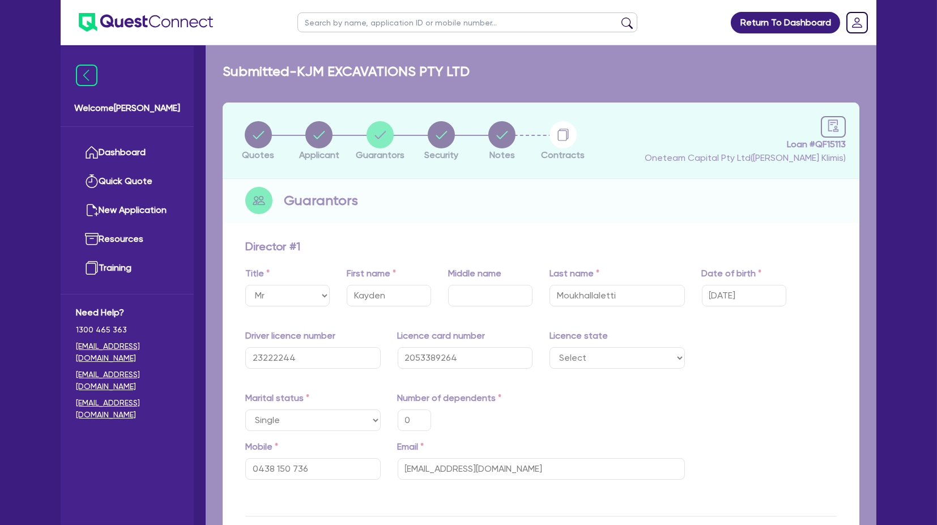
type input "0"
type input "0438 150 736"
type input "65,000"
type input "20,000"
type input "130,000"
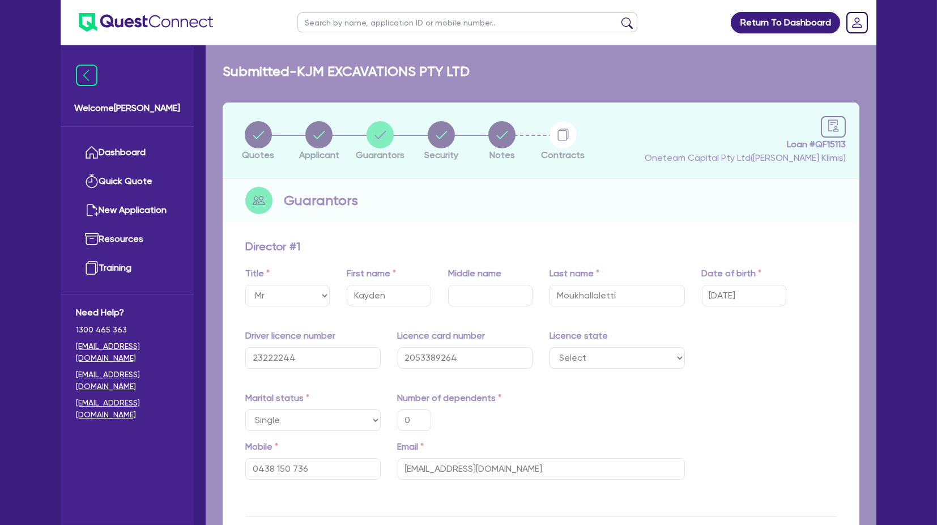
type input "40,000"
type input "30,000"
type input "38,000"
type input "11,000"
type input "10,000"
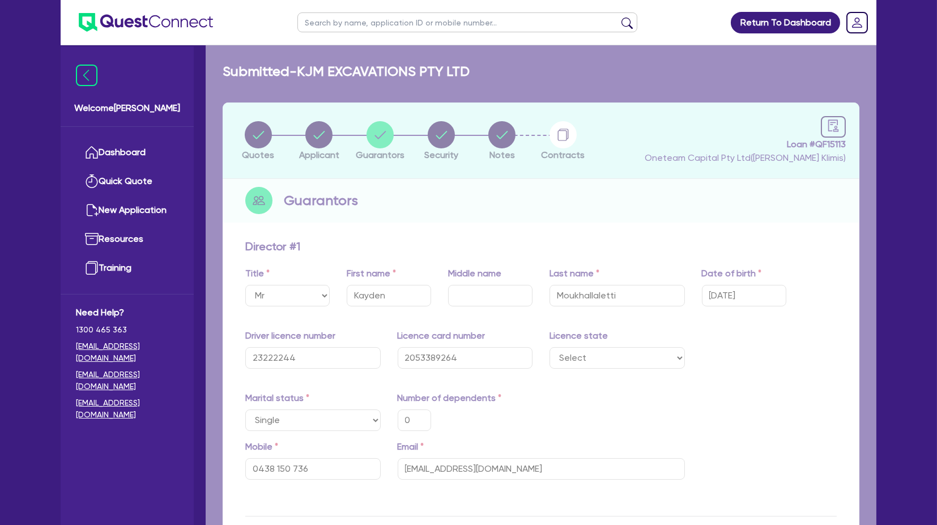
type input "6,000"
type input "14,000"
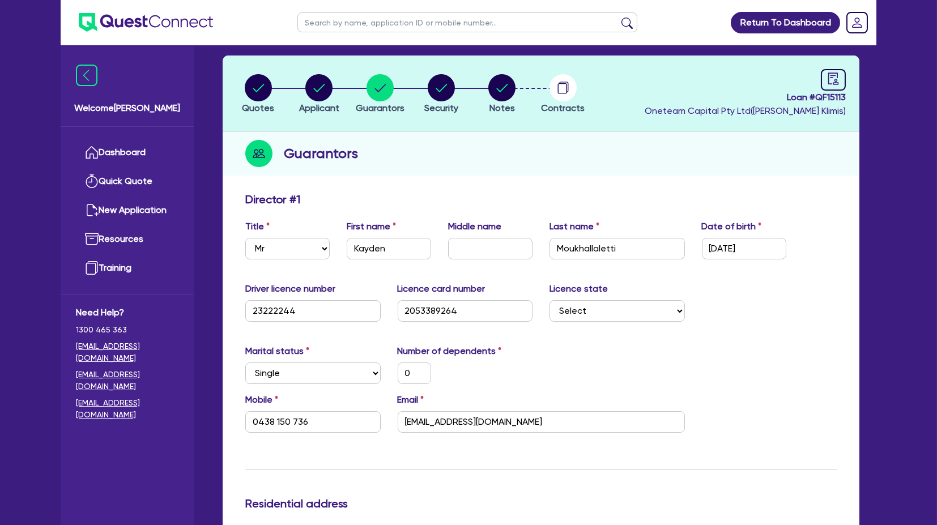
scroll to position [46, 0]
click at [437, 121] on header "Quotes Applicant Guarantors Security Notes Contracts Loan # QF15113 Oneteam Cap…" at bounding box center [541, 94] width 636 height 76
click at [438, 68] on header "Quotes Applicant Guarantors Security Notes Contracts Loan # QF15113 Oneteam Cap…" at bounding box center [541, 94] width 636 height 76
click at [438, 114] on button "Security" at bounding box center [441, 95] width 35 height 42
select select "CARS_AND_LIGHT_TRUCKS"
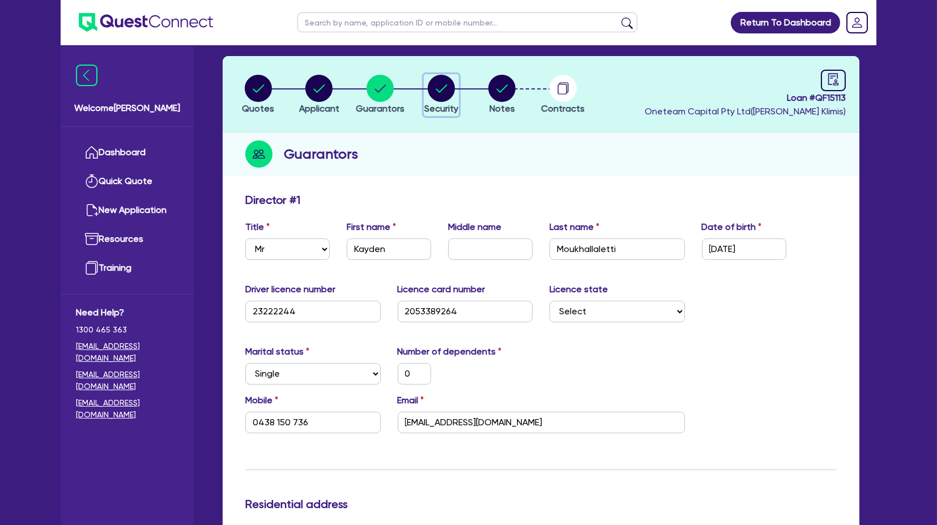
select select "LIGHT_TRUCKS"
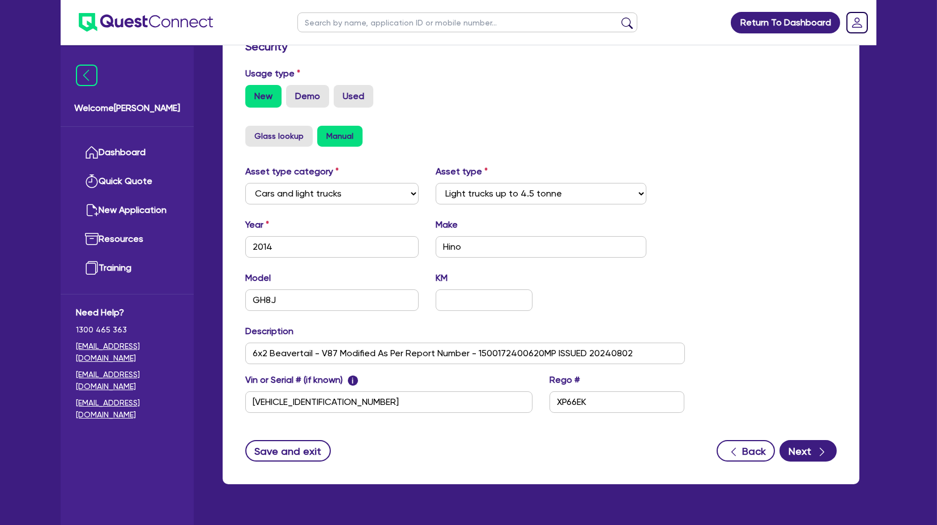
scroll to position [318, 0]
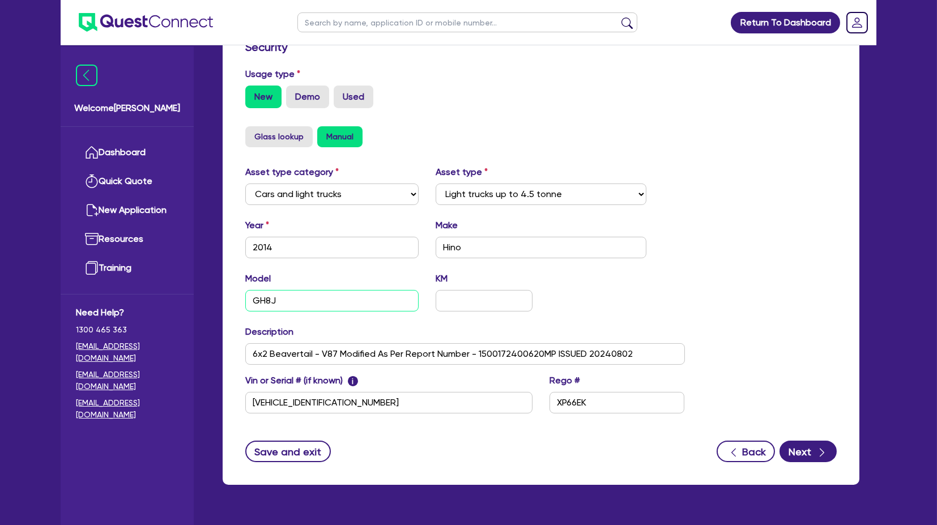
click at [332, 301] on input "GH8J" at bounding box center [331, 301] width 173 height 22
click at [646, 354] on input "6x2 Beavertail - V87 Modified As Per Report Number - 1500172400620MP ISSUED 202…" at bounding box center [464, 354] width 439 height 22
paste input "FVZ 260 300"
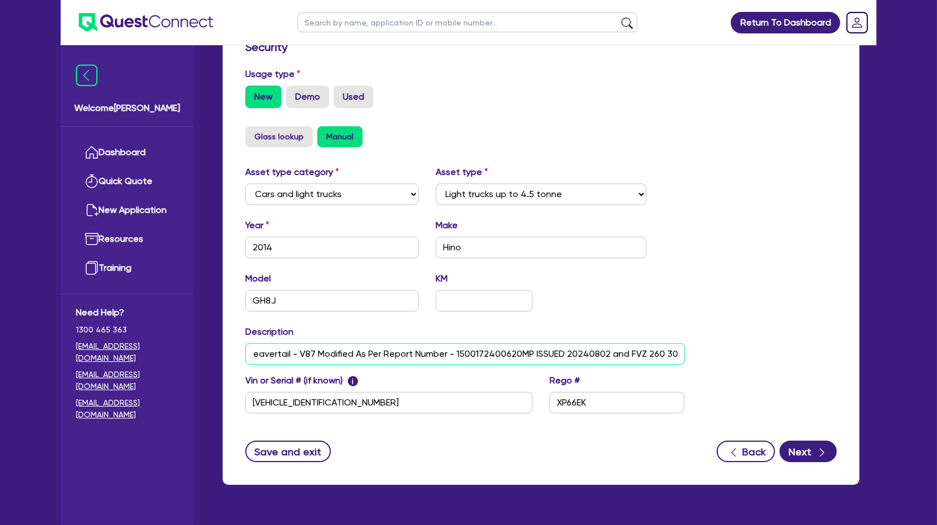
click at [627, 354] on input "6x2 Beavertail - V87 Modified As Per Report Number - 1500172400620MP ISSUED 202…" at bounding box center [464, 354] width 439 height 22
click at [676, 353] on input "6x2 Beavertail - V87 Modified As Per Report Number - 1500172400620MP ISSUED 202…" at bounding box center [464, 354] width 439 height 22
paste input "Isuzu"
click at [529, 353] on input "6x2 Beavertail - V87 Modified As Per Report Number - 1500172400620MP ISSUED 202…" at bounding box center [464, 354] width 439 height 22
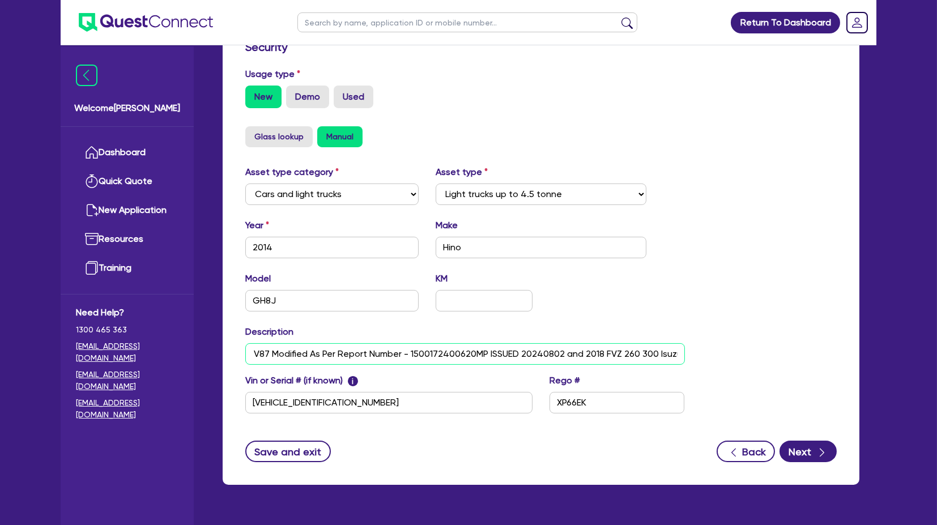
paste input "[VEHICLE_IDENTIFICATION_NUMBER]"
type input "6x2 Beavertail - V87 Modified As Per Report Number - 1500172400620MP ISSUED 202…"
click at [731, 291] on div "Asset type category Select Cars and light trucks Primary assets Secondary asset…" at bounding box center [541, 296] width 608 height 262
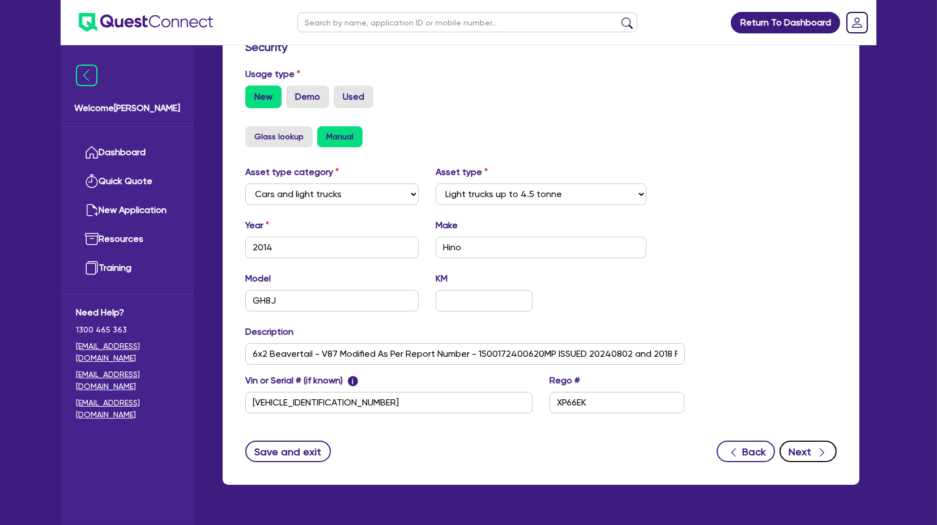
click at [812, 452] on button "Next" at bounding box center [807, 452] width 57 height 22
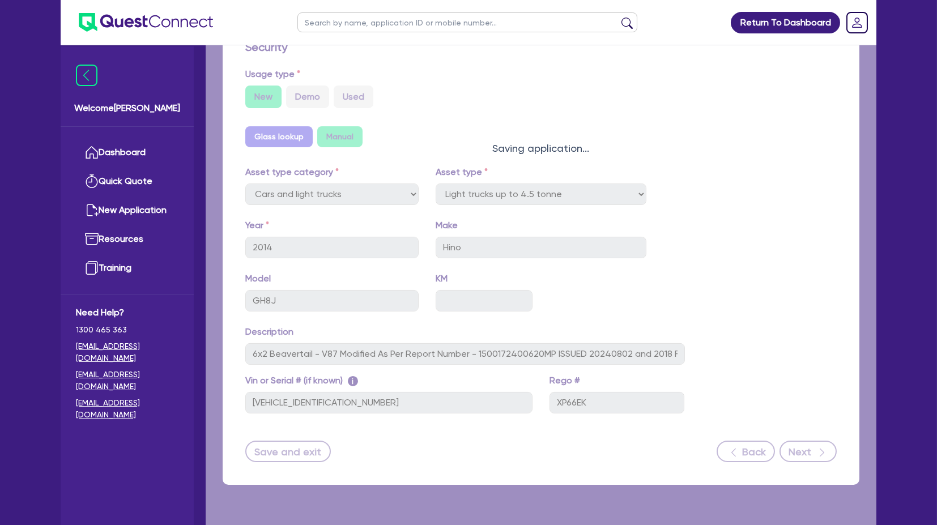
select select "Quest Finance - Own Book"
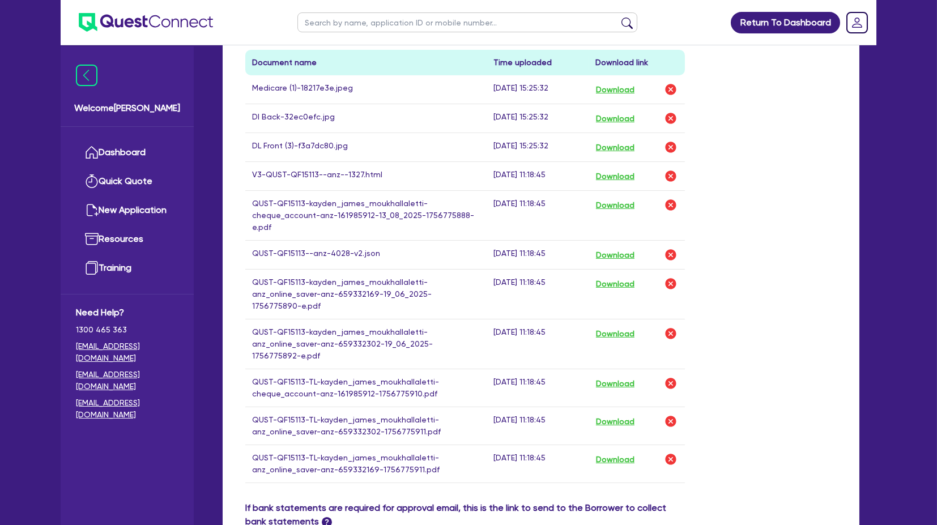
scroll to position [872, 0]
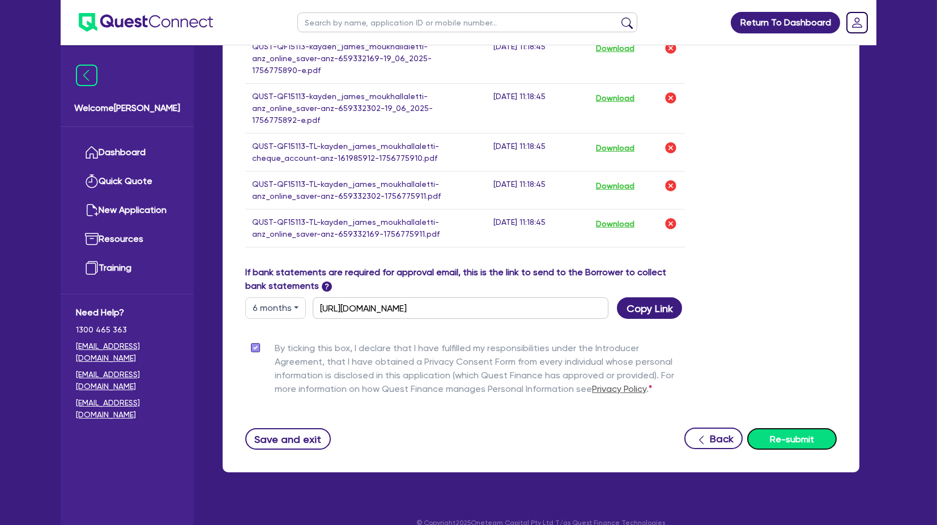
click at [824, 431] on button "Re-submit" at bounding box center [791, 439] width 89 height 22
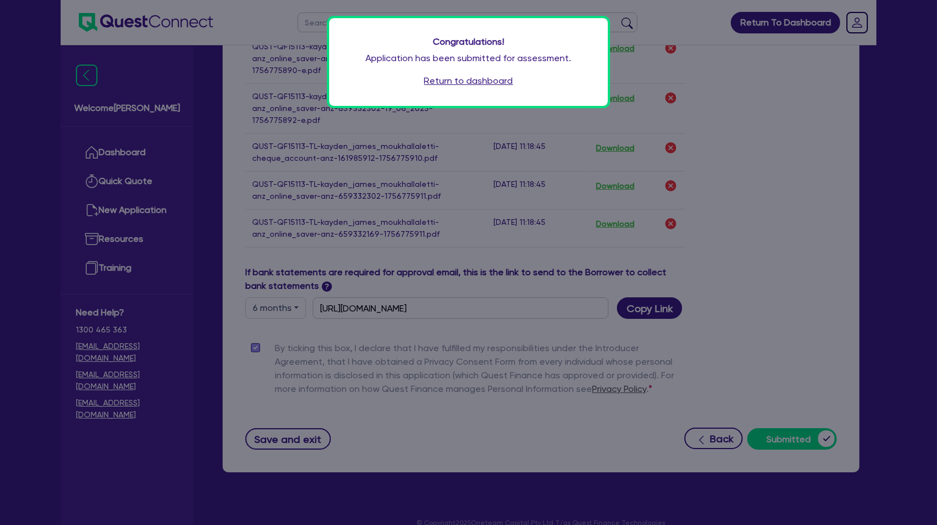
click at [463, 88] on div "Congratulations! Application has been submitted for assessment. Return to dashb…" at bounding box center [468, 62] width 279 height 88
click at [459, 83] on link "Return to dashboard" at bounding box center [468, 81] width 89 height 14
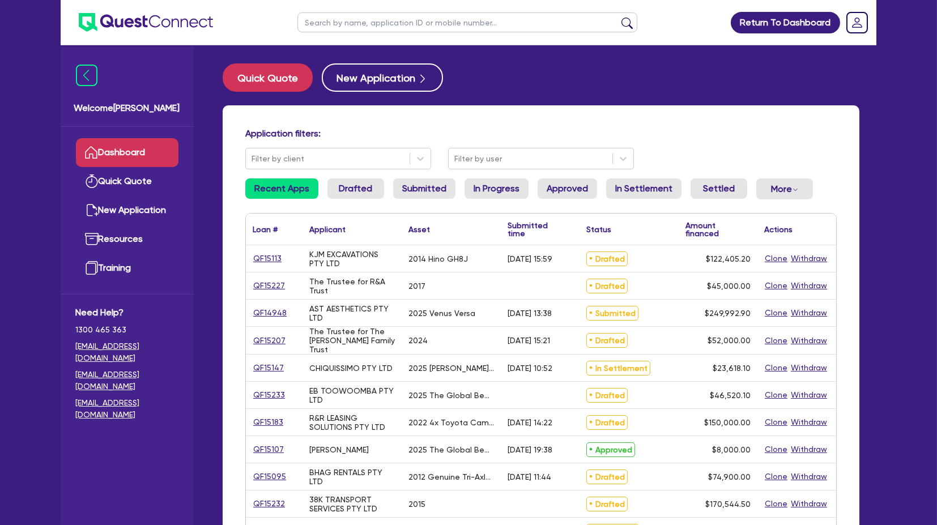
click at [368, 24] on input "text" at bounding box center [467, 22] width 340 height 20
type input "kjm"
click at [618, 17] on button "submit" at bounding box center [627, 25] width 18 height 16
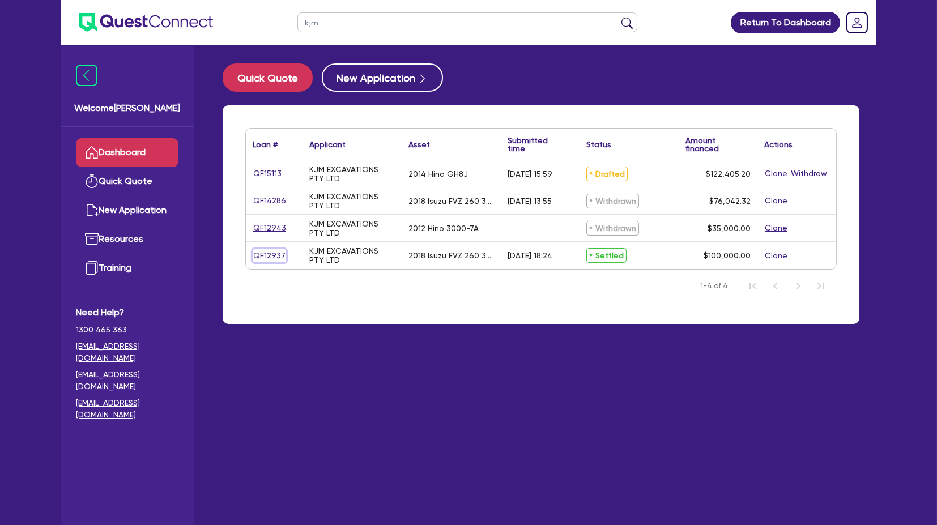
click at [276, 253] on link "QF12937" at bounding box center [269, 255] width 33 height 13
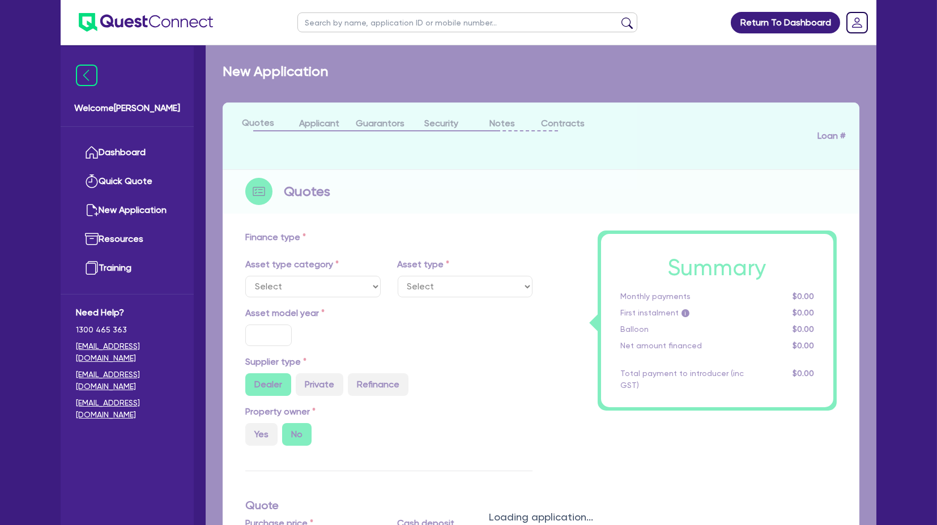
select select "PRIMARY_ASSETS"
type input "2018"
radio input "false"
radio input "true"
type input "242,000"
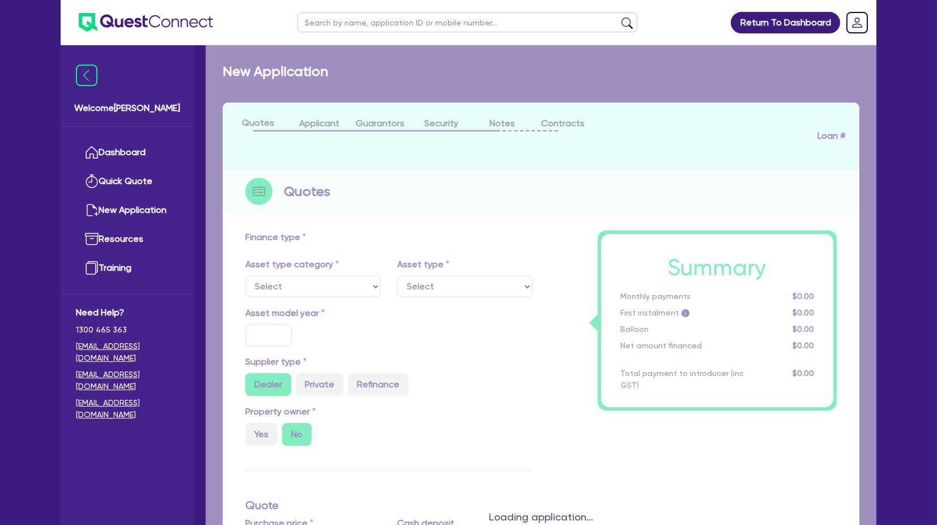
type input "142,000"
type input "8"
type input "8,000"
radio input "true"
type input "16"
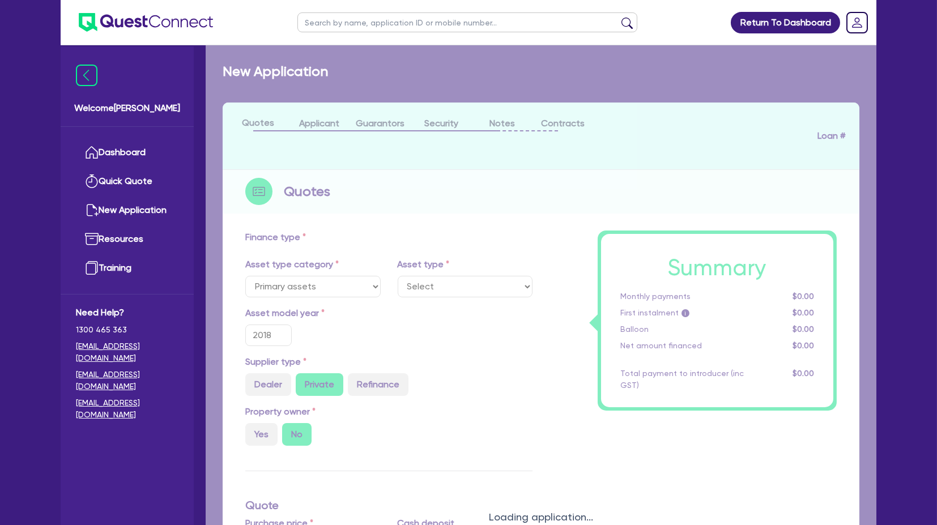
select select "HEAVY_TRUCKS"
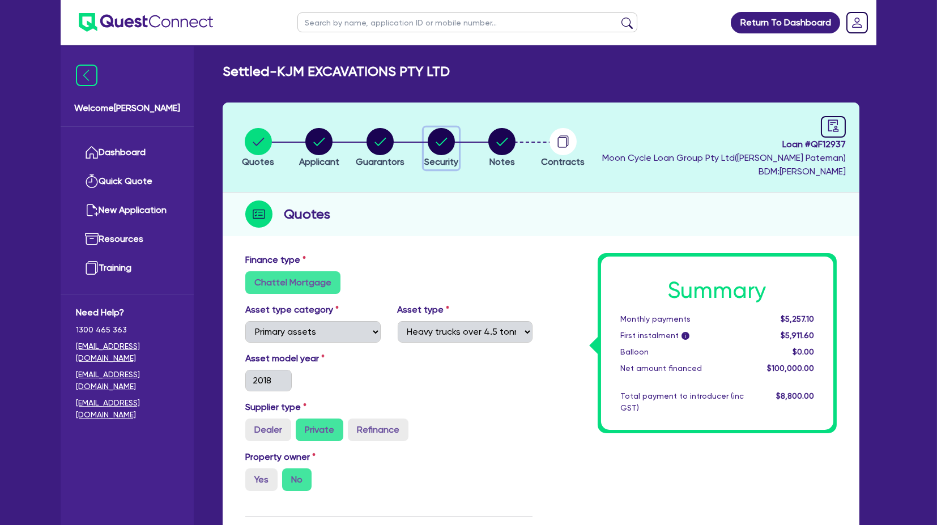
click at [438, 133] on circle "button" at bounding box center [441, 141] width 27 height 27
select select "PRIMARY_ASSETS"
select select "HEAVY_TRUCKS"
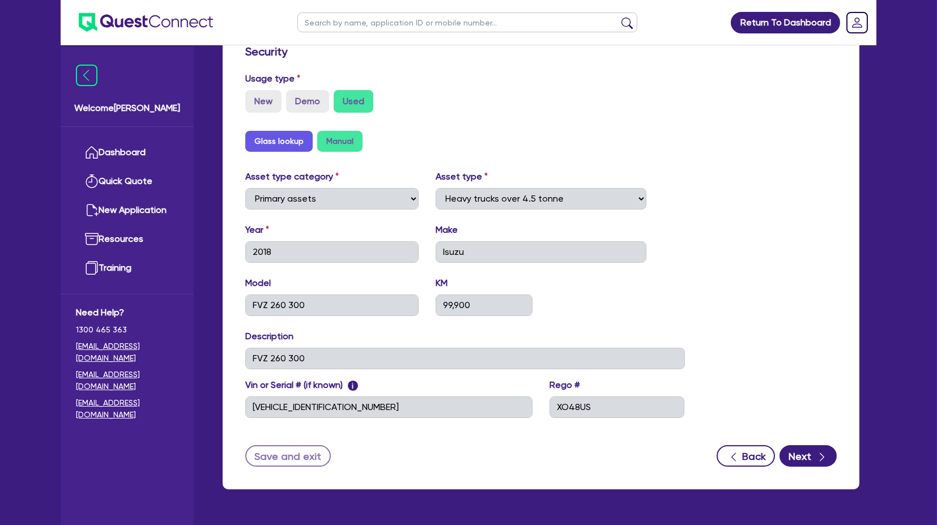
scroll to position [327, 0]
drag, startPoint x: 371, startPoint y: 294, endPoint x: 322, endPoint y: 298, distance: 48.9
click at [322, 298] on input "FVZ 260 300" at bounding box center [331, 305] width 173 height 22
drag, startPoint x: 484, startPoint y: 298, endPoint x: 461, endPoint y: 299, distance: 22.7
click at [461, 299] on input "99,900" at bounding box center [483, 305] width 97 height 22
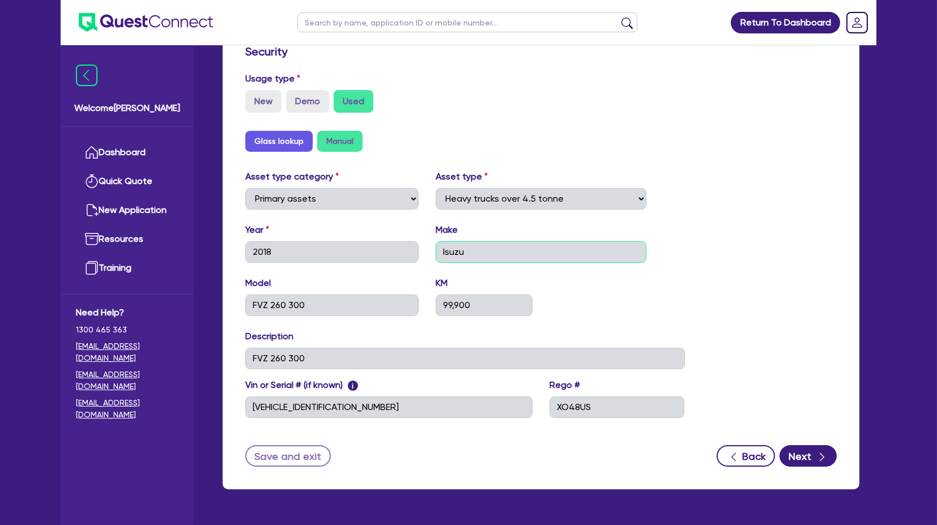
drag, startPoint x: 488, startPoint y: 253, endPoint x: 402, endPoint y: 258, distance: 85.7
click at [402, 258] on div "Year 2018 Make Isuzu" at bounding box center [465, 247] width 456 height 49
drag, startPoint x: 276, startPoint y: 418, endPoint x: 186, endPoint y: 418, distance: 89.5
click at [186, 418] on div "Welcome [PERSON_NAME] Quick Quote New Application Ref Company Ref Salesperson R…" at bounding box center [468, 115] width 815 height 885
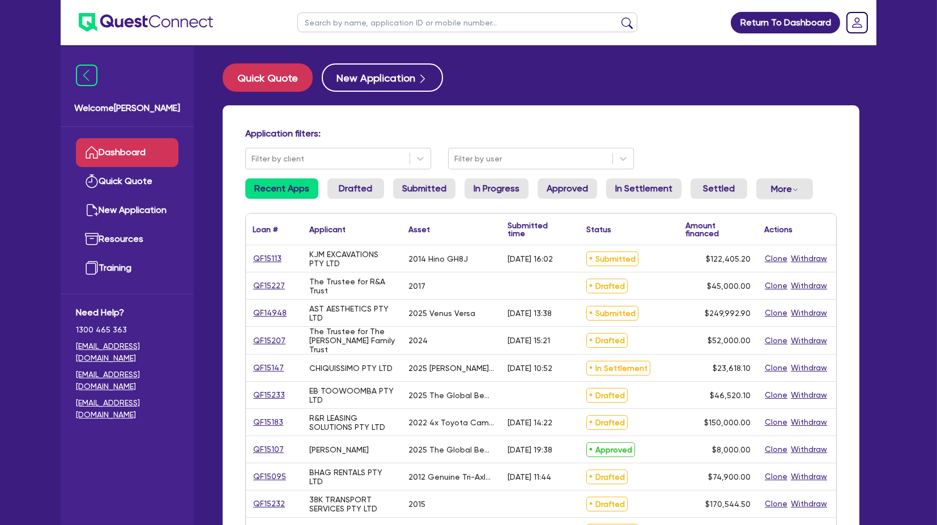
click at [375, 24] on input "text" at bounding box center [467, 22] width 340 height 20
type input "kjm"
click at [618, 17] on button "submit" at bounding box center [627, 25] width 18 height 16
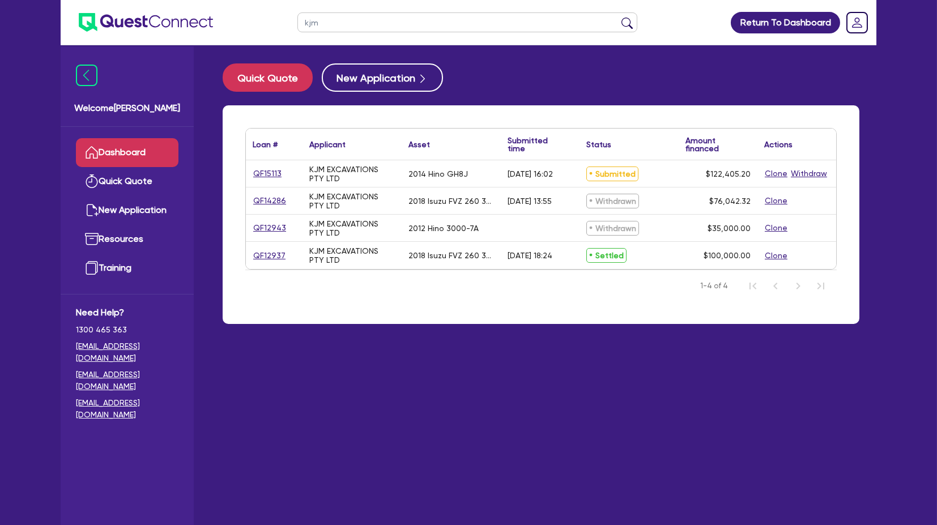
click at [267, 247] on div "QF12937" at bounding box center [274, 255] width 57 height 27
click at [268, 255] on link "QF12937" at bounding box center [269, 255] width 33 height 13
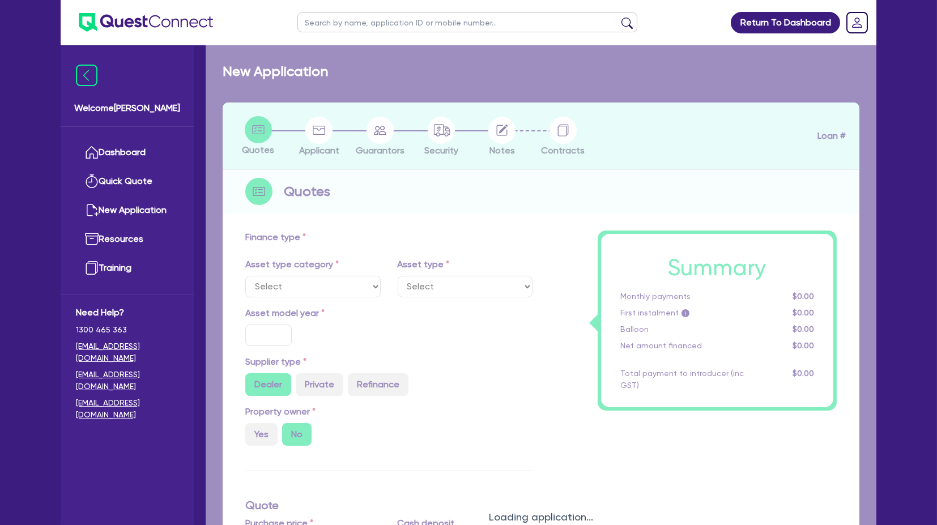
select select "PRIMARY_ASSETS"
type input "2018"
radio input "false"
radio input "true"
type input "242,000"
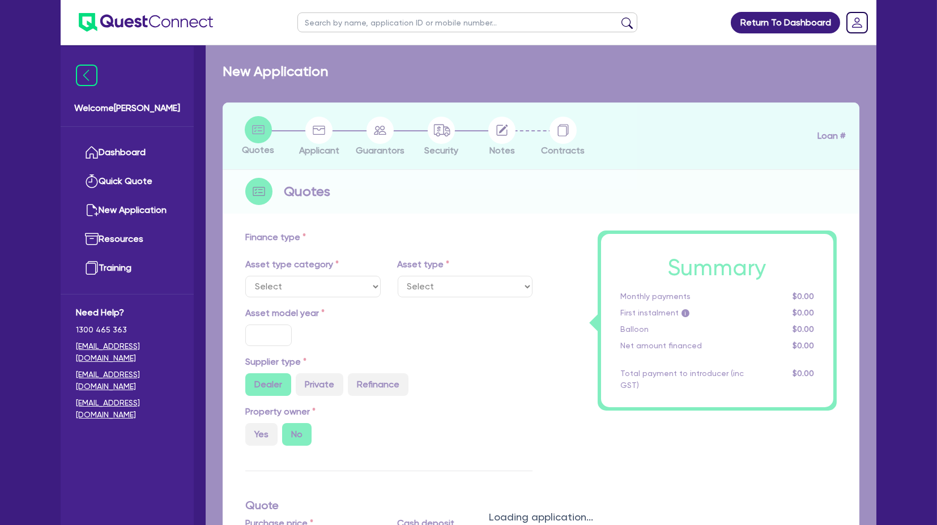
type input "142,000"
type input "8"
type input "8,000"
radio input "true"
type input "16"
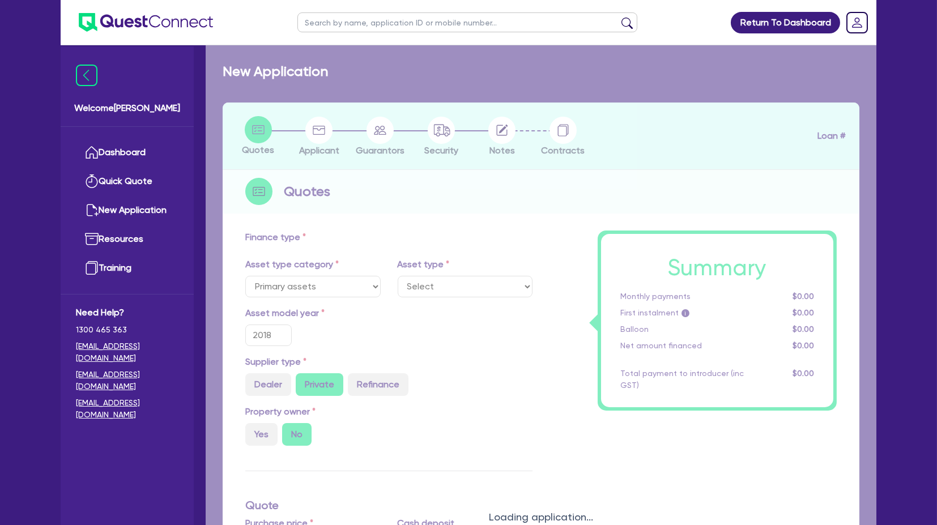
select select "HEAVY_TRUCKS"
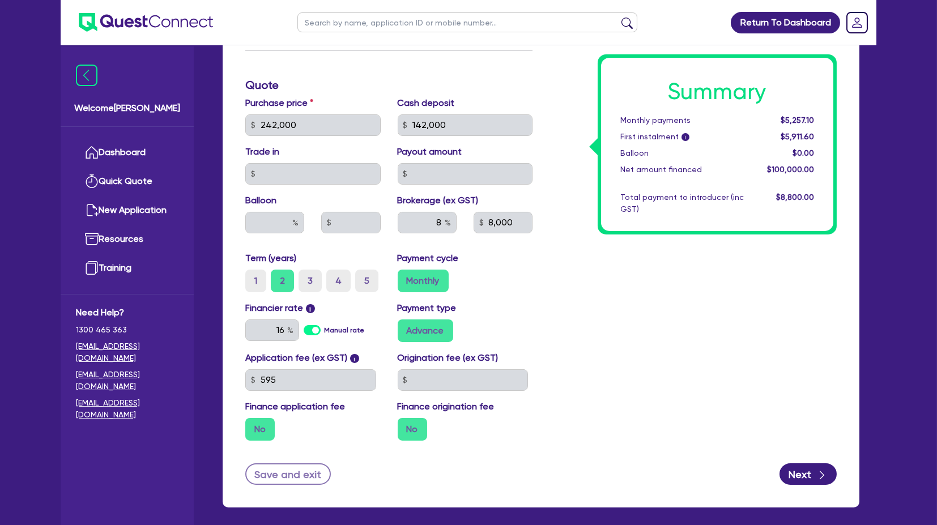
scroll to position [516, 0]
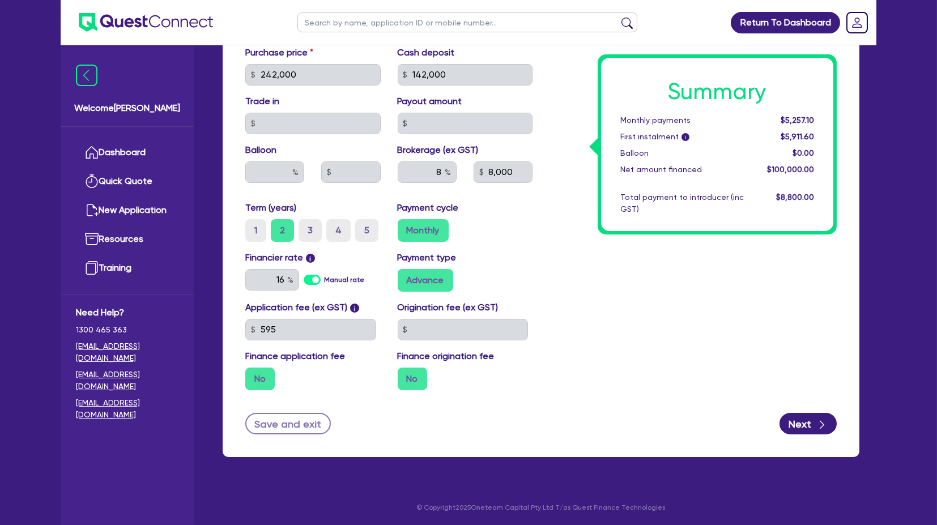
click at [647, 307] on div "Summary Monthly payments $5,257.10 First instalment i $5,911.60 Balloon $0.00 N…" at bounding box center [693, 68] width 304 height 662
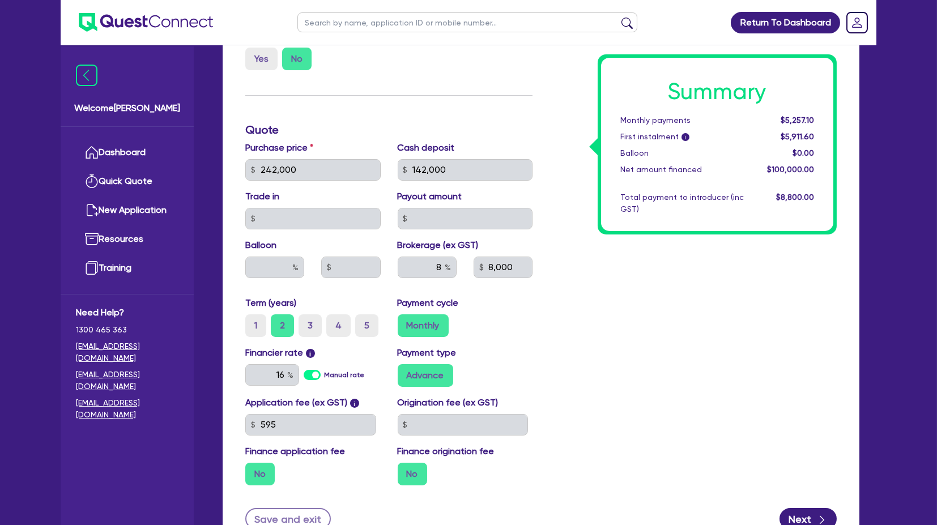
scroll to position [414, 0]
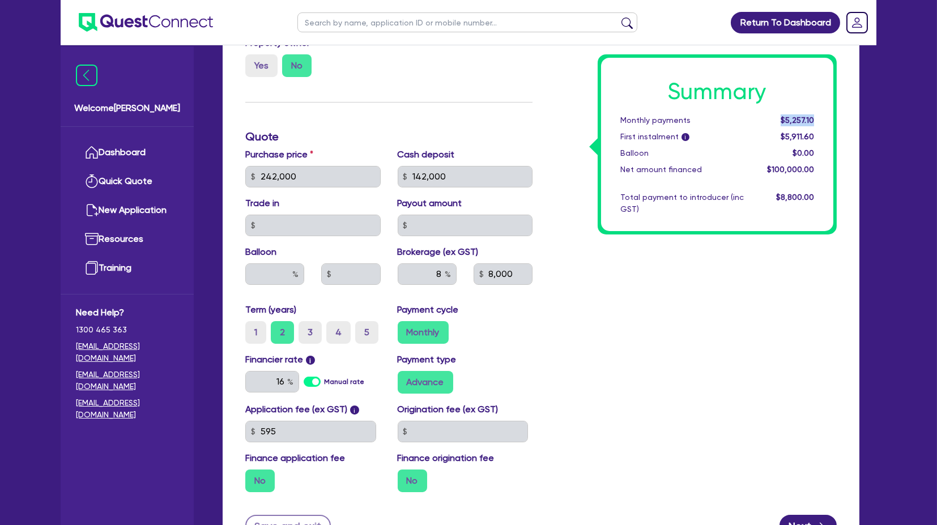
drag, startPoint x: 813, startPoint y: 116, endPoint x: 780, endPoint y: 114, distance: 32.9
click at [780, 114] on div "$5,257.10" at bounding box center [787, 120] width 70 height 12
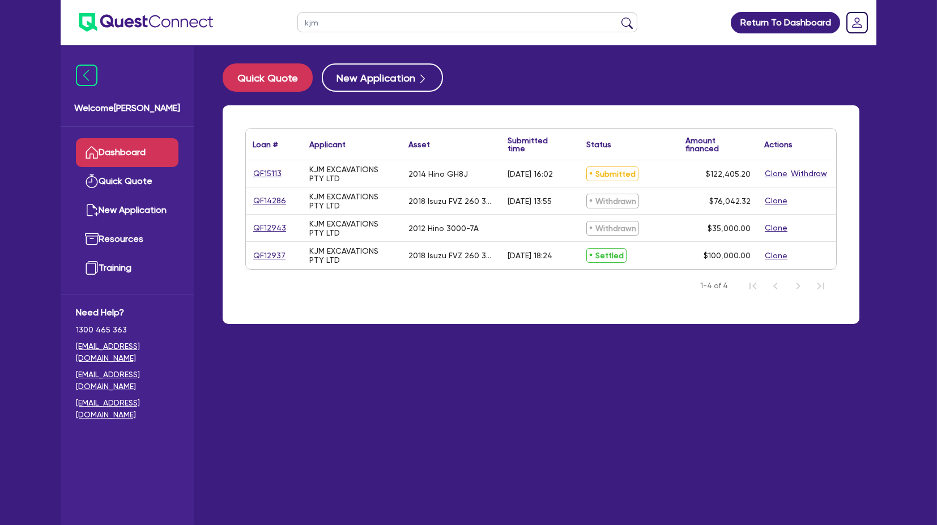
click at [353, 18] on input "kjm" at bounding box center [467, 22] width 340 height 20
click at [266, 170] on link "QF15113" at bounding box center [267, 173] width 29 height 13
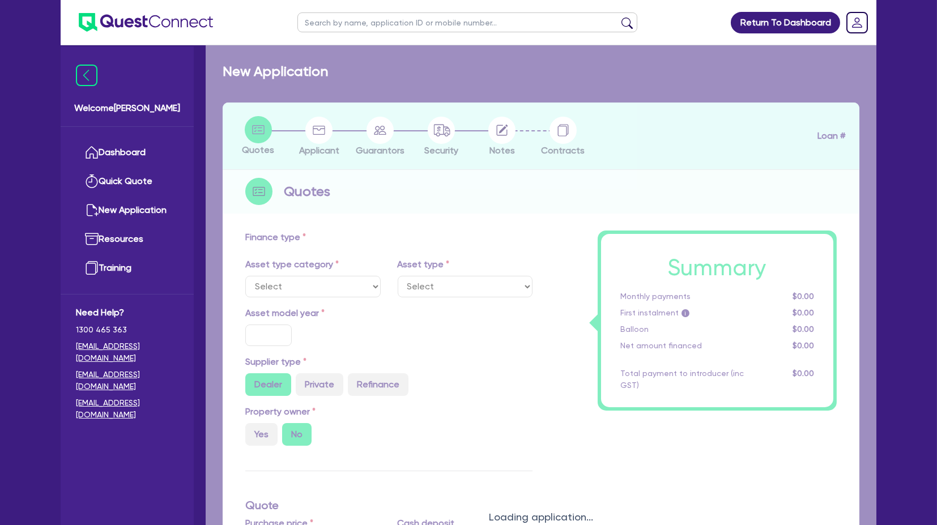
select select "CARS_AND_LIGHT_TRUCKS"
type input "2014"
type input "142,405.2"
type input "20,000"
type input "8"
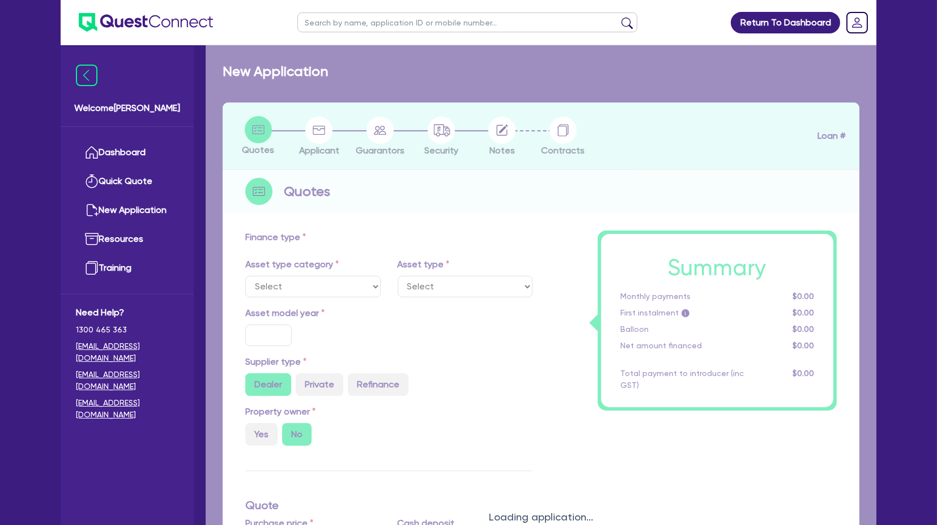
type input "9,792.42"
type input "17.95"
select select "LIGHT_TRUCKS"
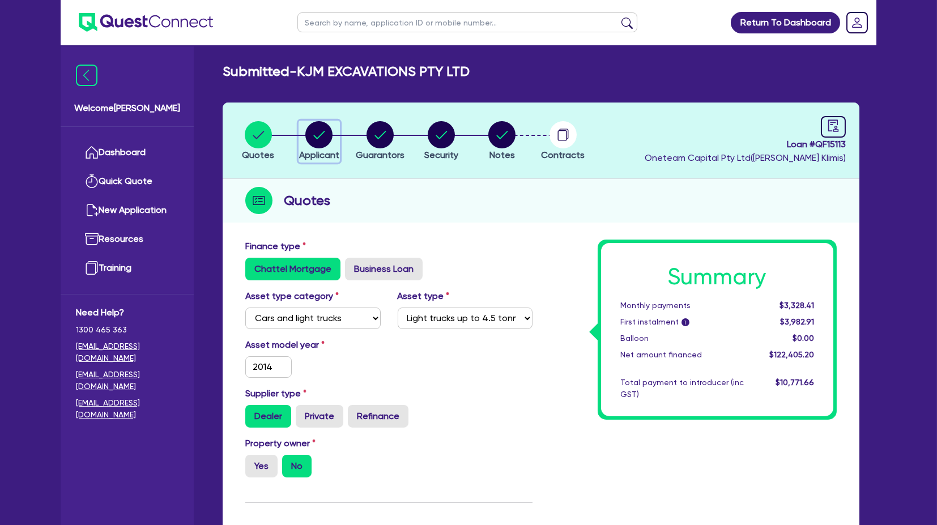
click at [321, 131] on circle "button" at bounding box center [318, 134] width 27 height 27
select select "COMPANY"
select select "BUILDING_CONSTRUCTION"
select select "BUSINESSES_INFRASTRUCTURE_PROJECT"
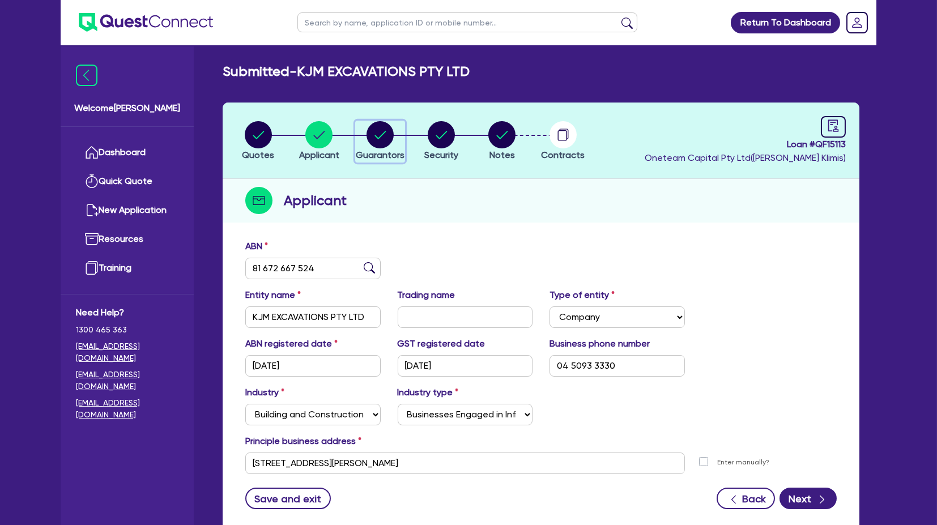
click at [379, 146] on circle "button" at bounding box center [379, 134] width 27 height 27
select select "MR"
select select "[GEOGRAPHIC_DATA]"
select select "SINGLE"
select select "VEHICLE"
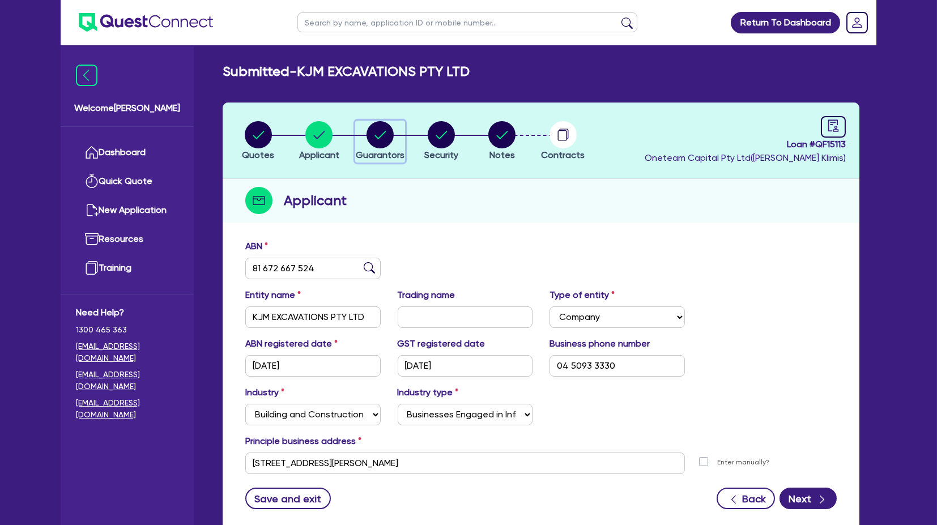
select select "VEHICLE"
select select "TRUCK"
select select "EQUIPMENT"
select select "VEHICLE"
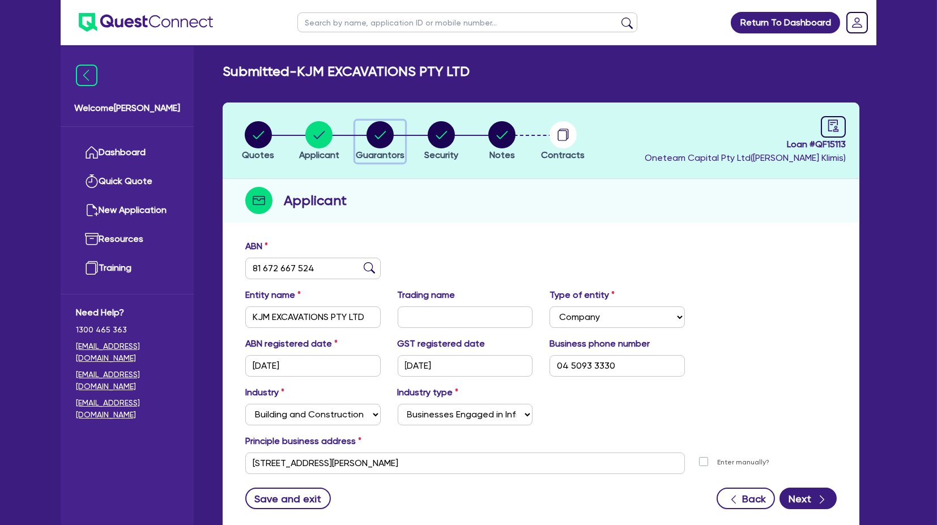
select select "CASH"
select select "VEHICLE_LOAN"
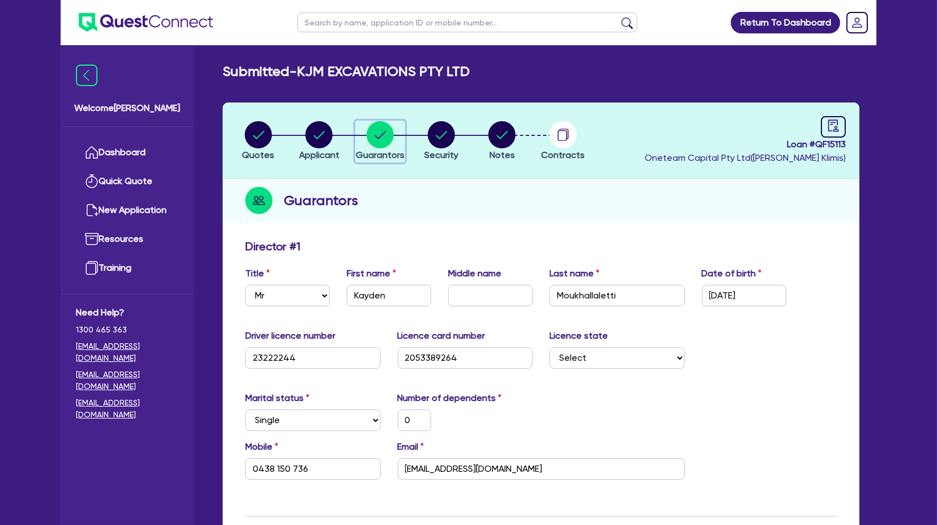
scroll to position [7, 0]
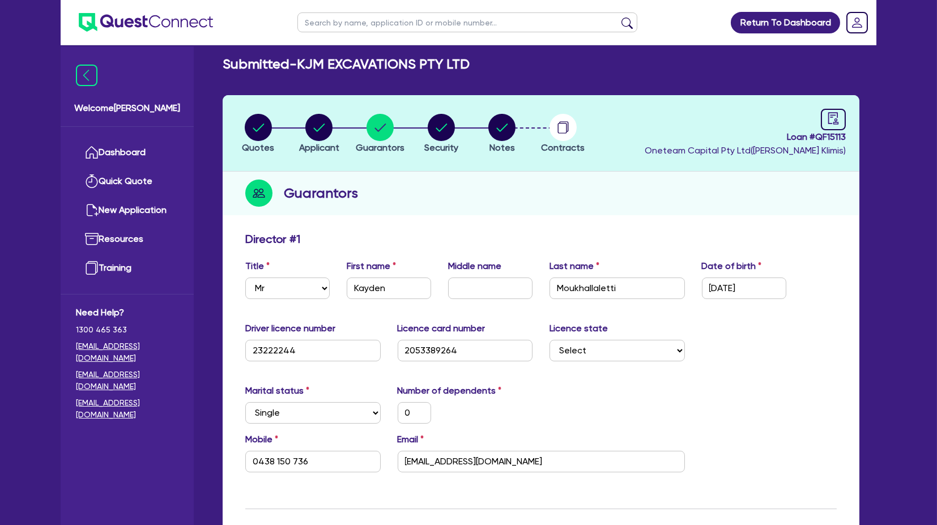
click at [359, 25] on input "text" at bounding box center [467, 22] width 340 height 20
type input "kjm"
click button "submit" at bounding box center [627, 25] width 18 height 16
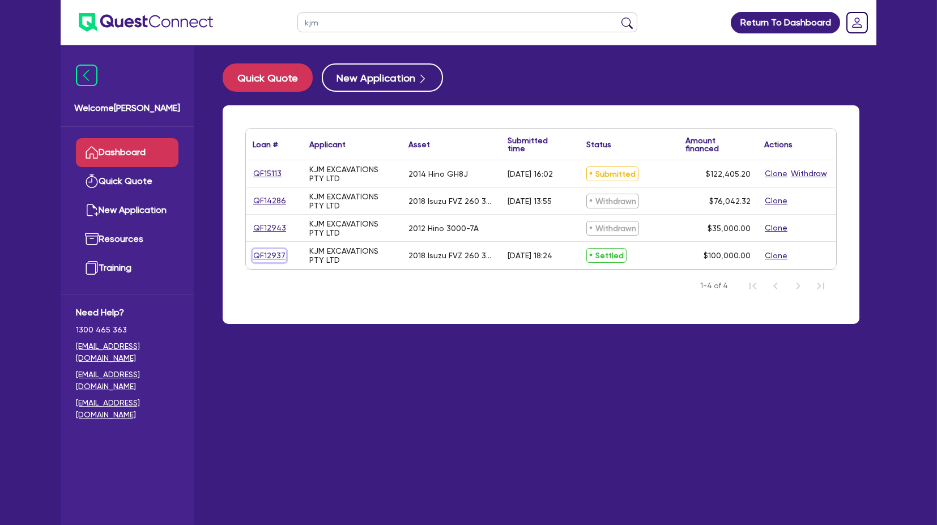
click at [262, 256] on link "QF12937" at bounding box center [269, 255] width 33 height 13
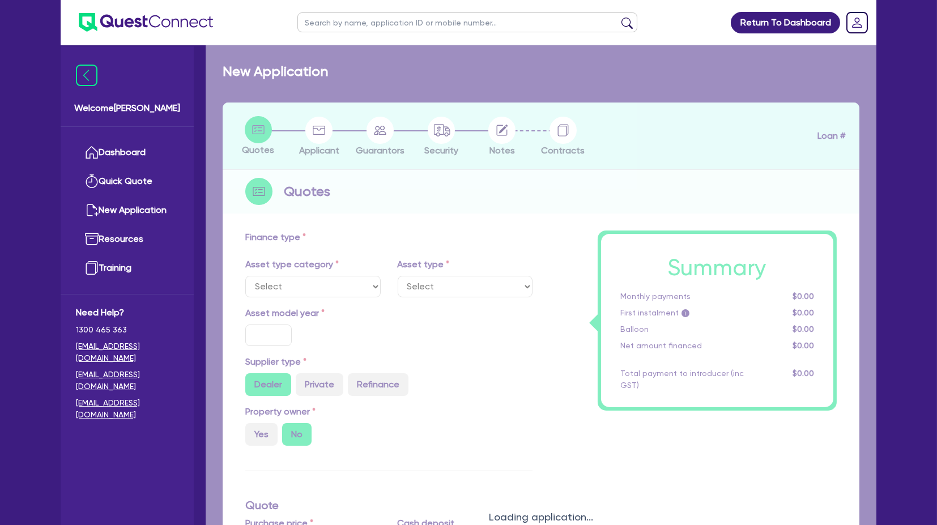
select select "PRIMARY_ASSETS"
type input "2018"
radio input "false"
radio input "true"
type input "242,000"
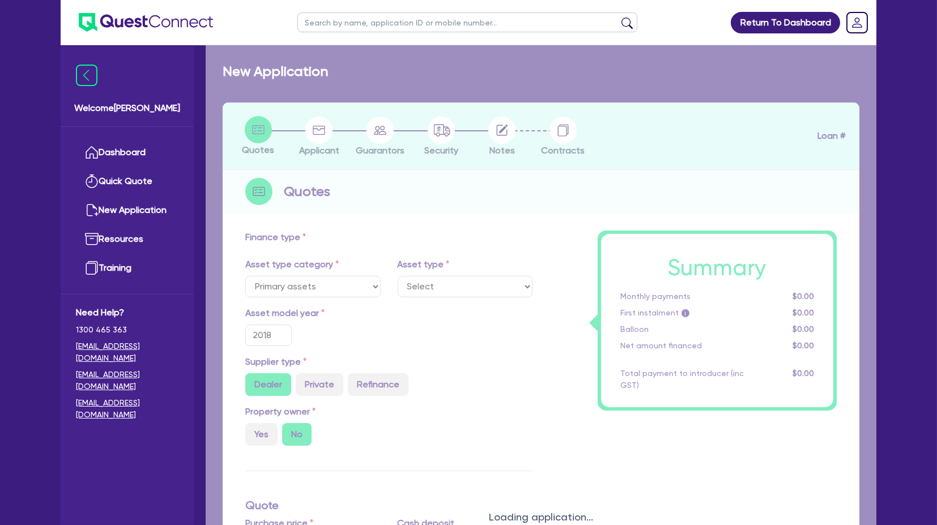
type input "142,000"
type input "8"
type input "8,000"
radio input "true"
type input "16"
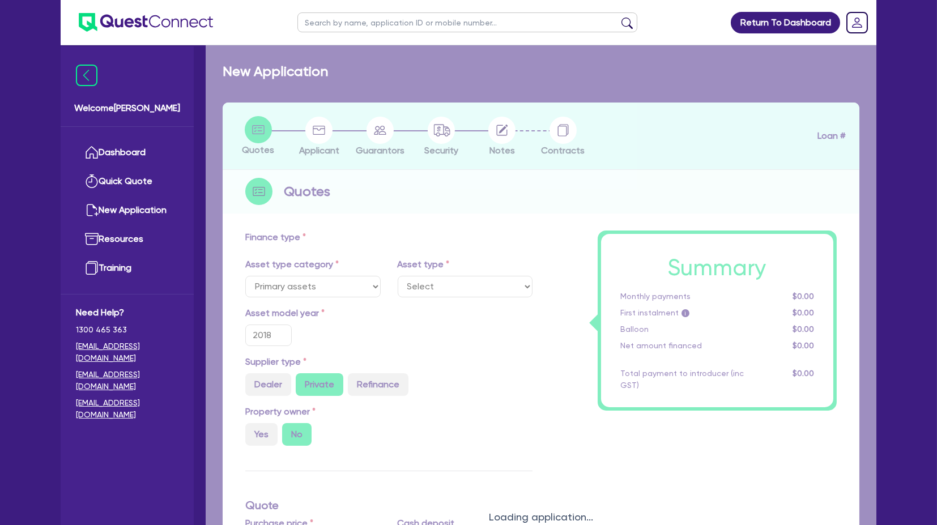
select select "HEAVY_TRUCKS"
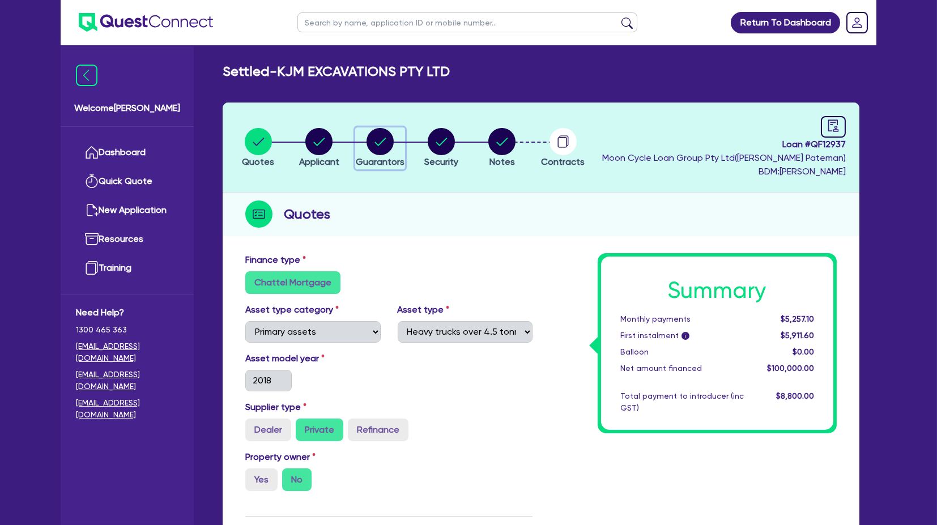
click at [369, 144] on circle "button" at bounding box center [379, 141] width 27 height 27
select select "MR"
select select "[GEOGRAPHIC_DATA]"
select select "SINGLE"
select select "VEHICLE"
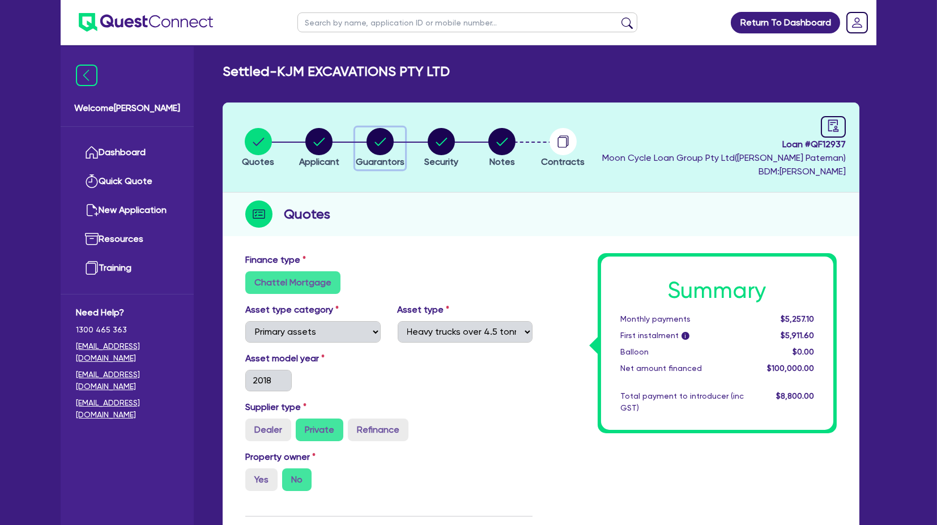
select select "VEHICLE"
select select "TRUCK"
select select "EQUIPMENT"
select select "VEHICLE"
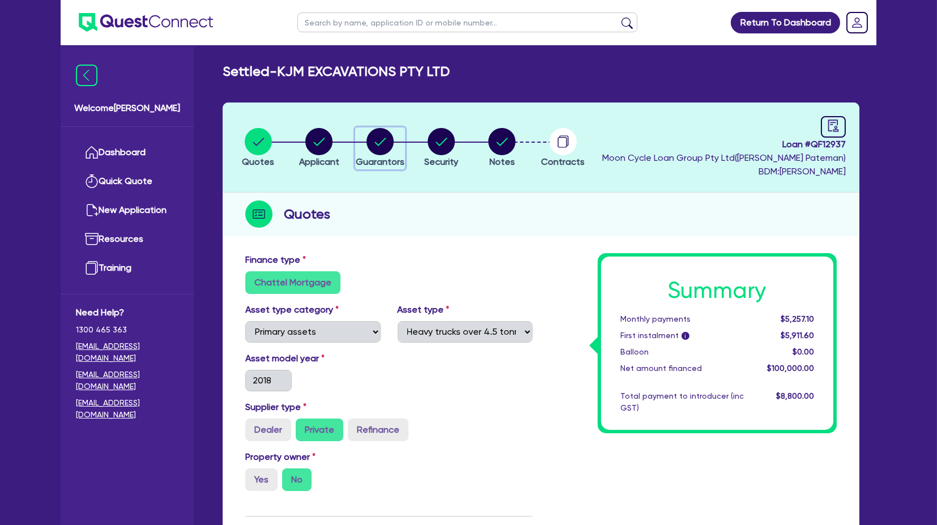
select select "CASH"
select select "VEHICLE_LOAN"
